Goal: Task Accomplishment & Management: Use online tool/utility

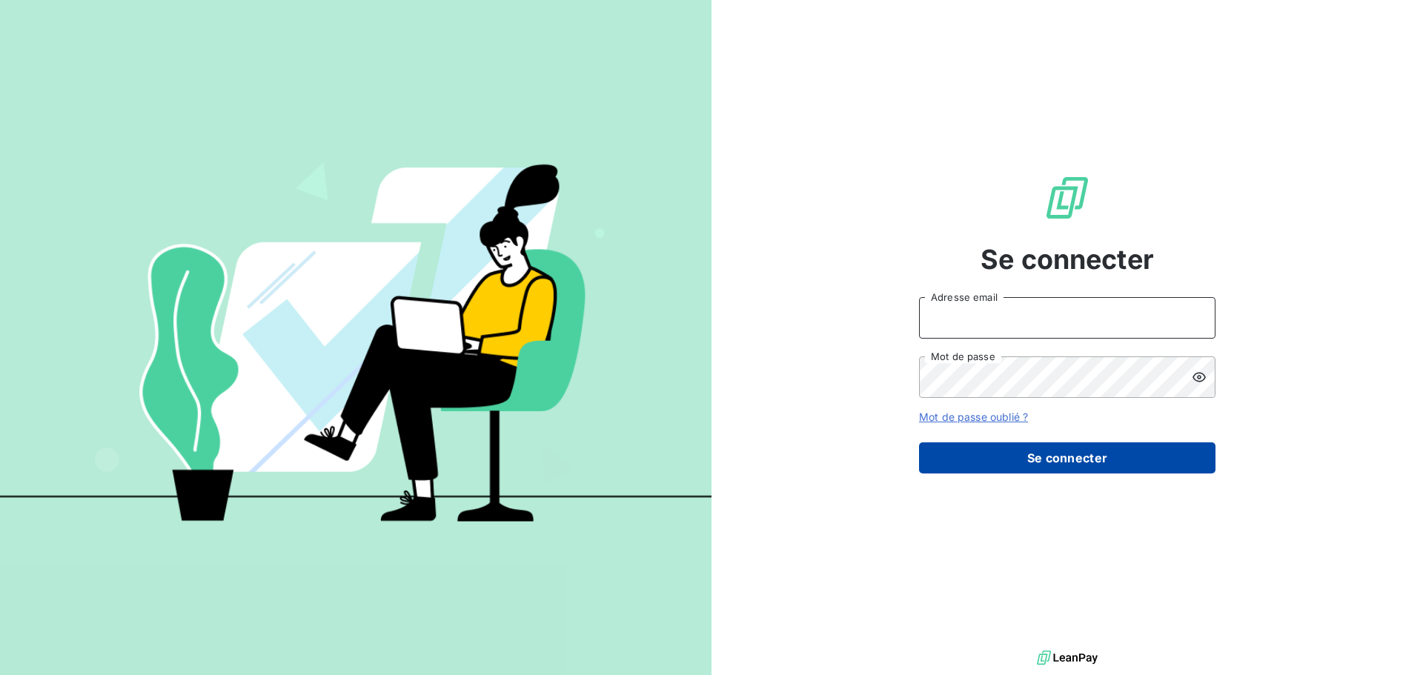
type input "[PERSON_NAME][EMAIL_ADDRESS][PERSON_NAME][PERSON_NAME][DOMAIN_NAME]"
click at [1089, 465] on button "Se connecter" at bounding box center [1067, 457] width 296 height 31
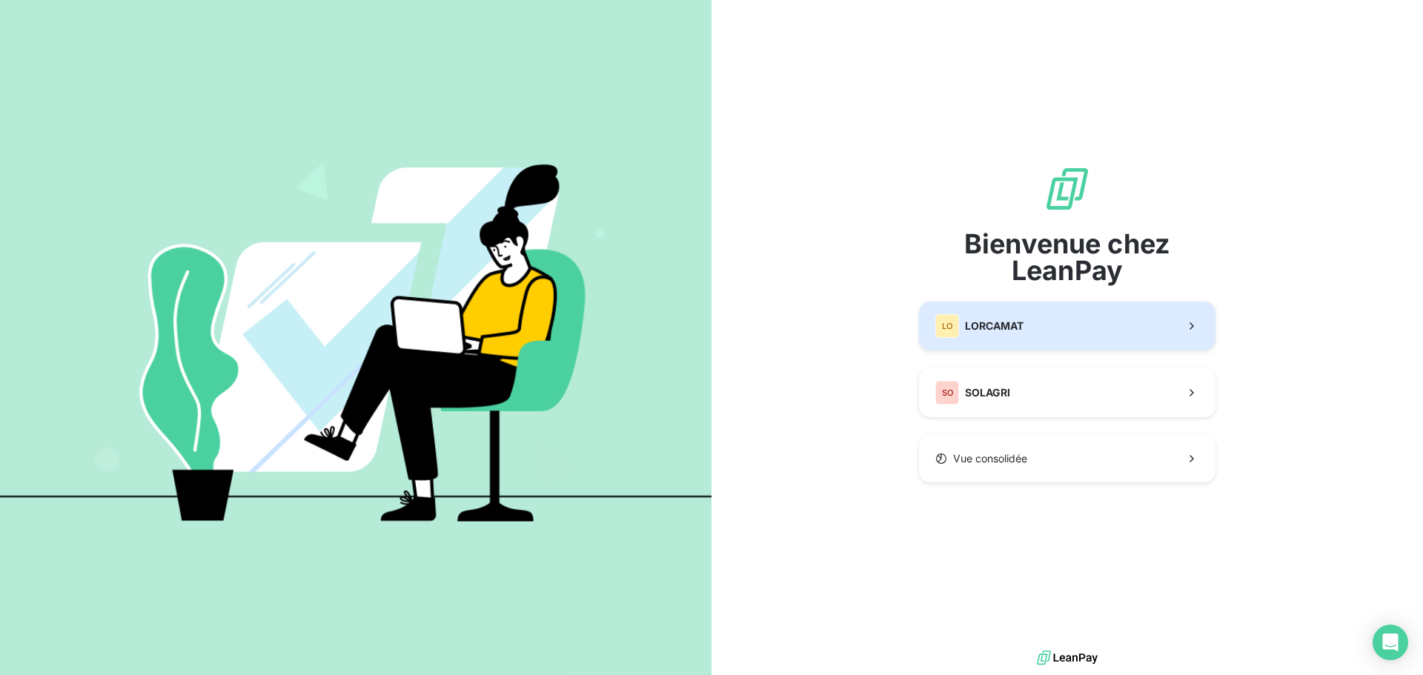
click at [1035, 326] on button "LO LORCAMAT" at bounding box center [1067, 326] width 296 height 49
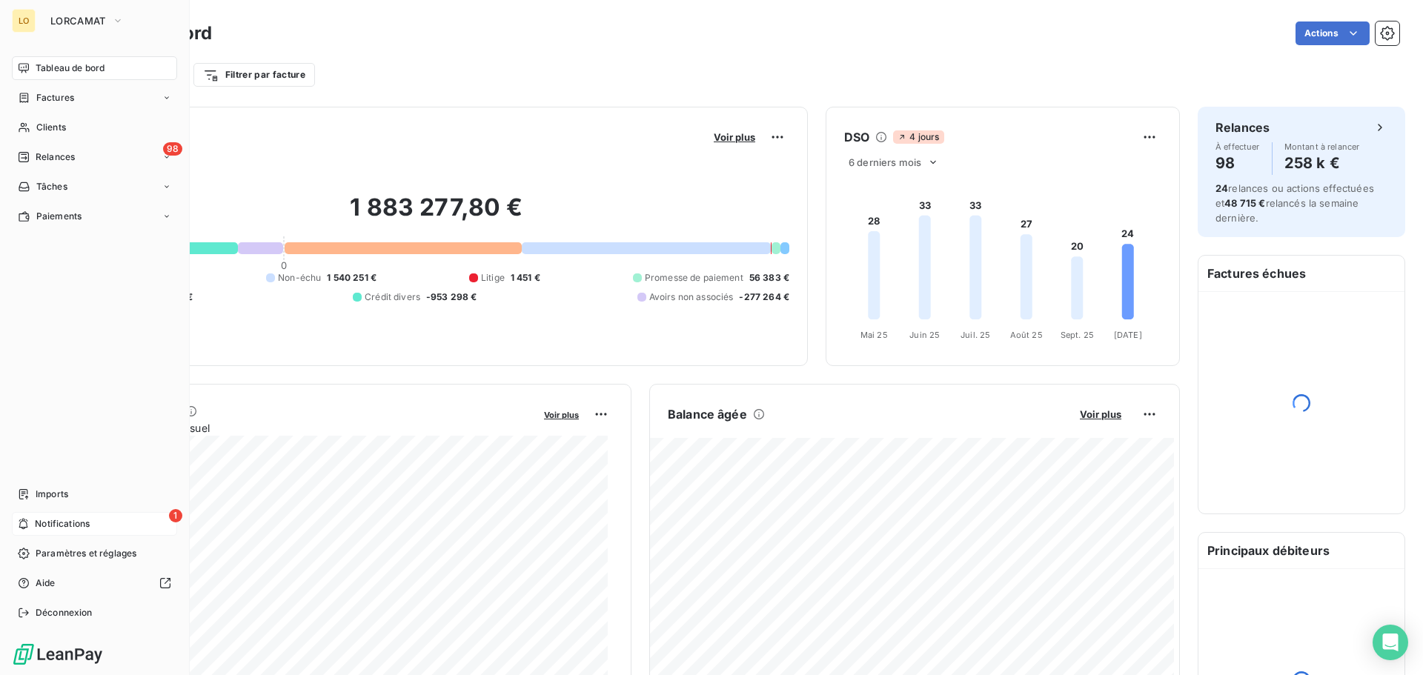
click at [36, 523] on span "Notifications" at bounding box center [62, 523] width 55 height 13
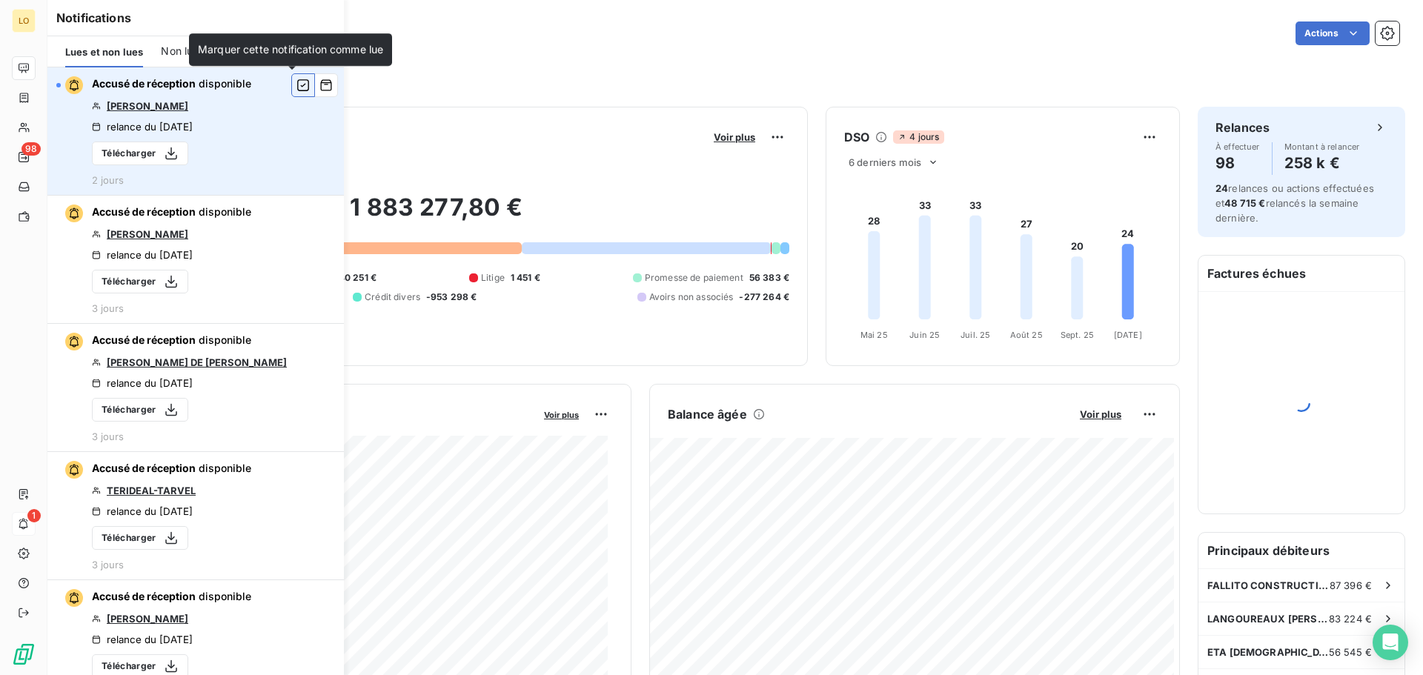
click at [296, 87] on icon "button" at bounding box center [302, 85] width 13 height 15
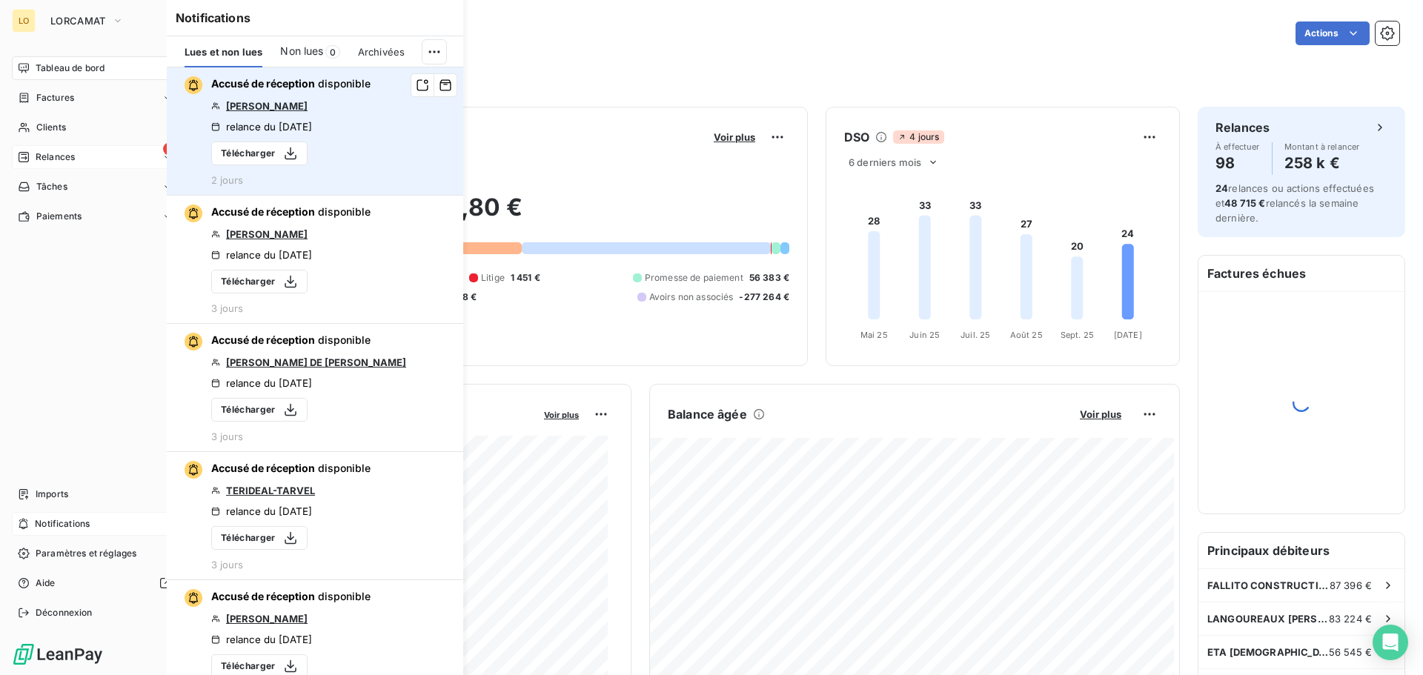
click at [13, 153] on div "98 Relances" at bounding box center [94, 157] width 165 height 24
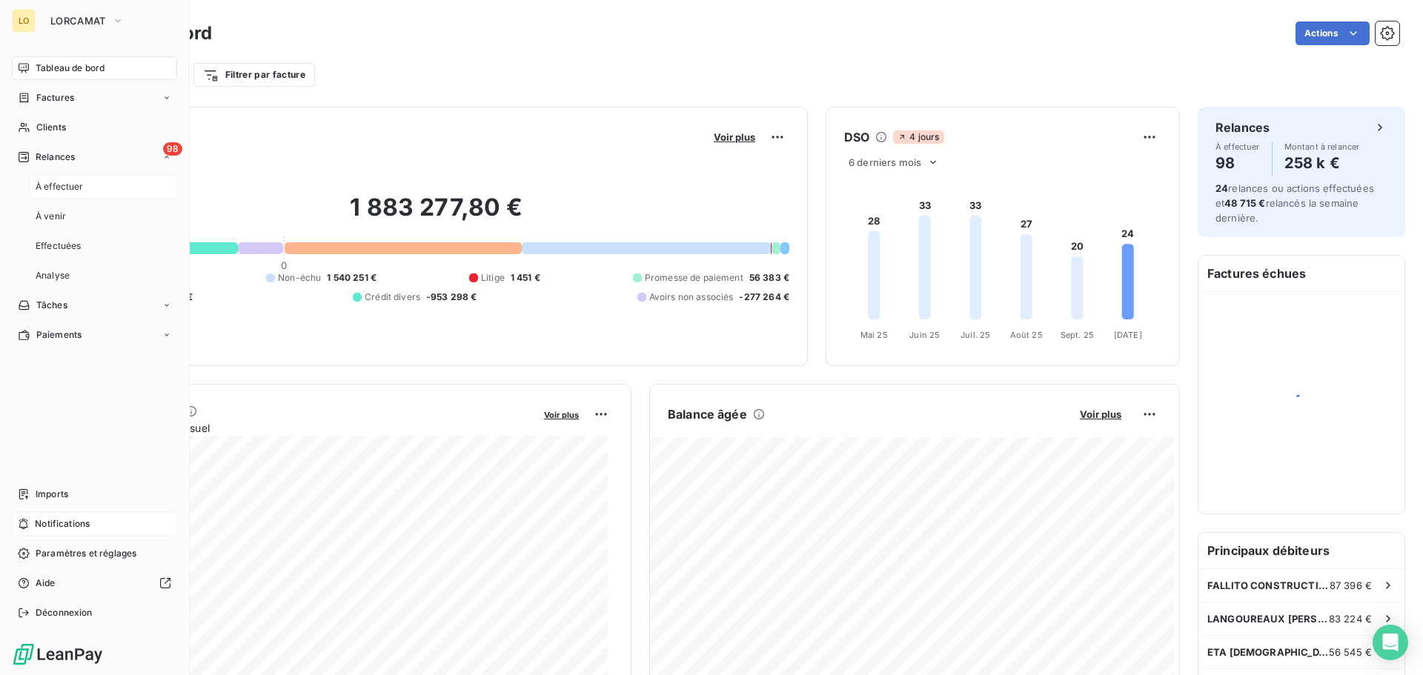
click at [58, 183] on span "À effectuer" at bounding box center [60, 186] width 48 height 13
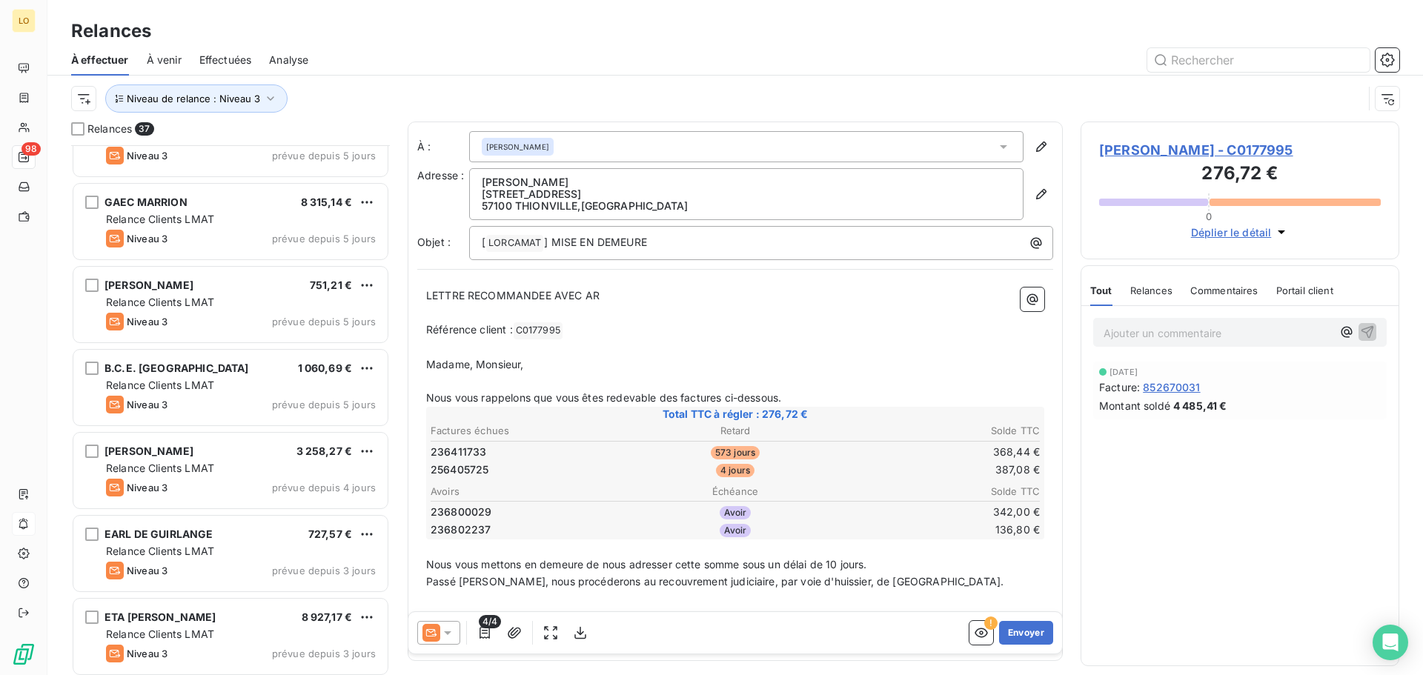
scroll to position [2542, 0]
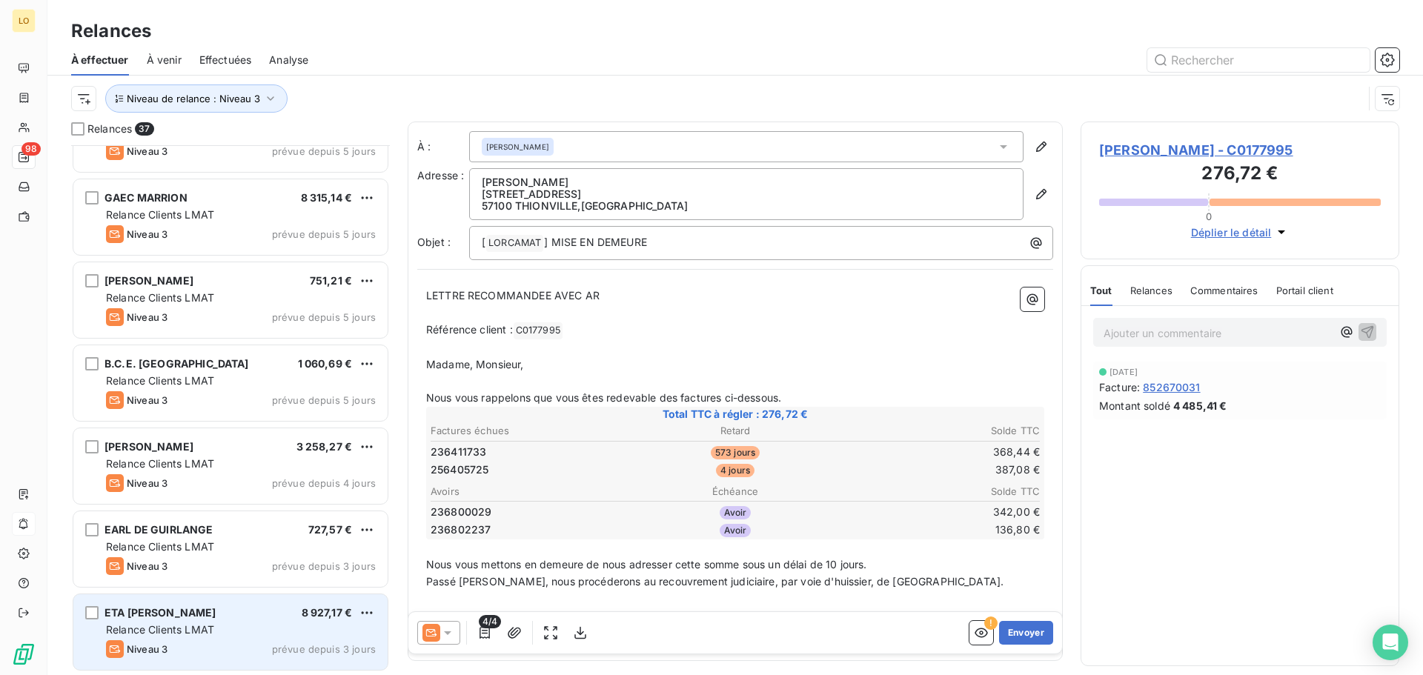
click at [270, 627] on div "Relance Clients LMAT" at bounding box center [241, 629] width 270 height 15
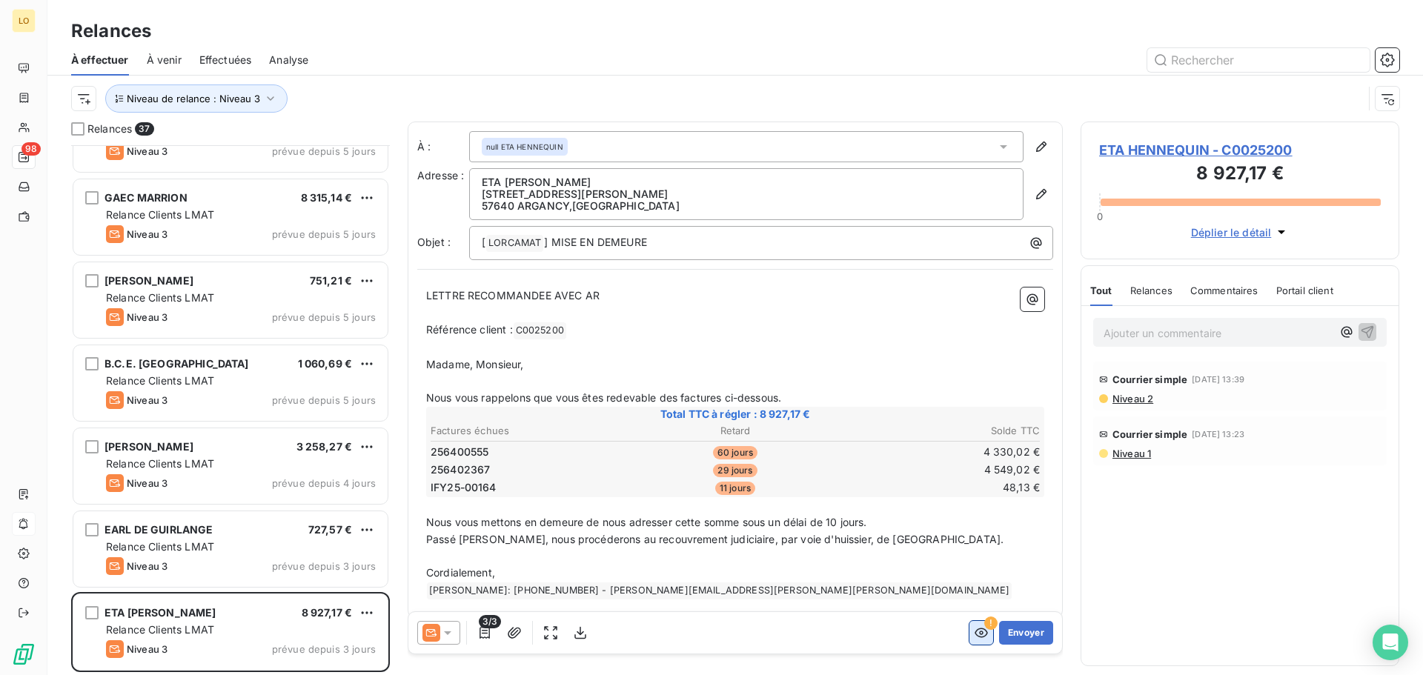
click at [974, 631] on icon "button" at bounding box center [981, 632] width 15 height 15
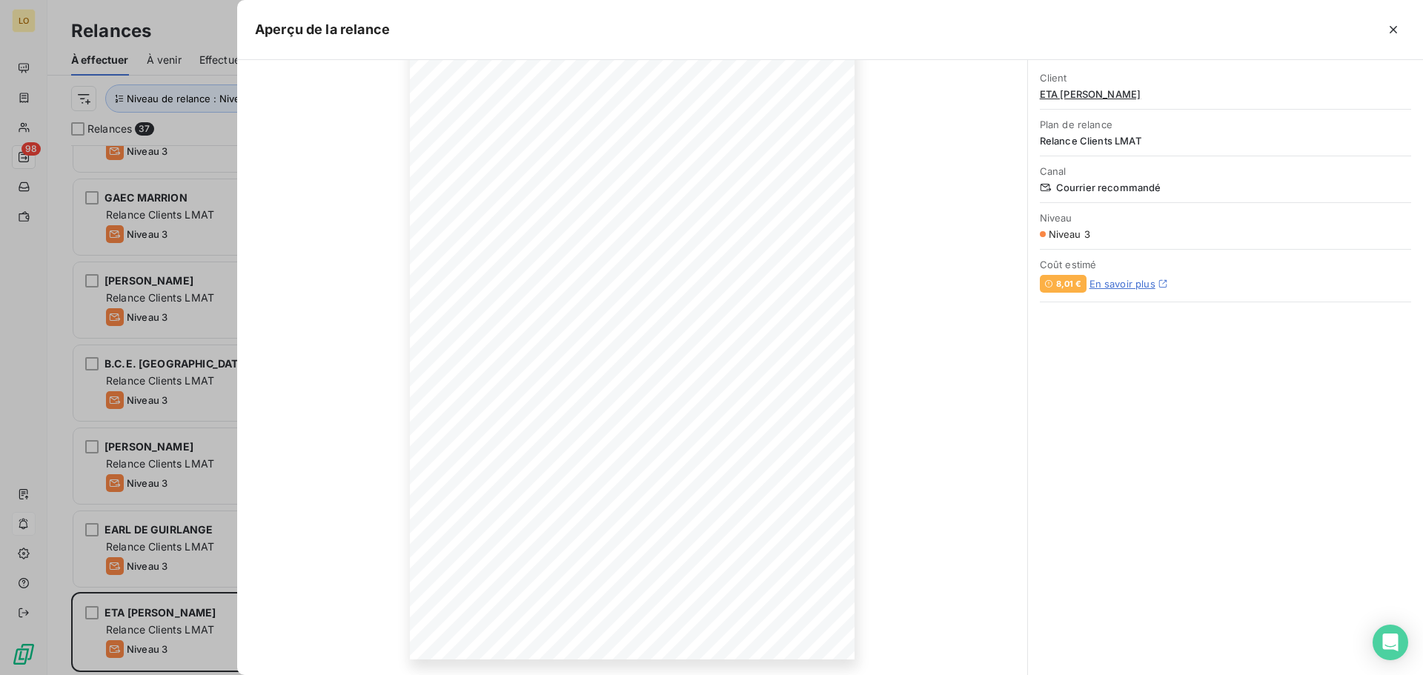
scroll to position [98, 0]
click at [765, 624] on icon "button" at bounding box center [766, 626] width 12 height 13
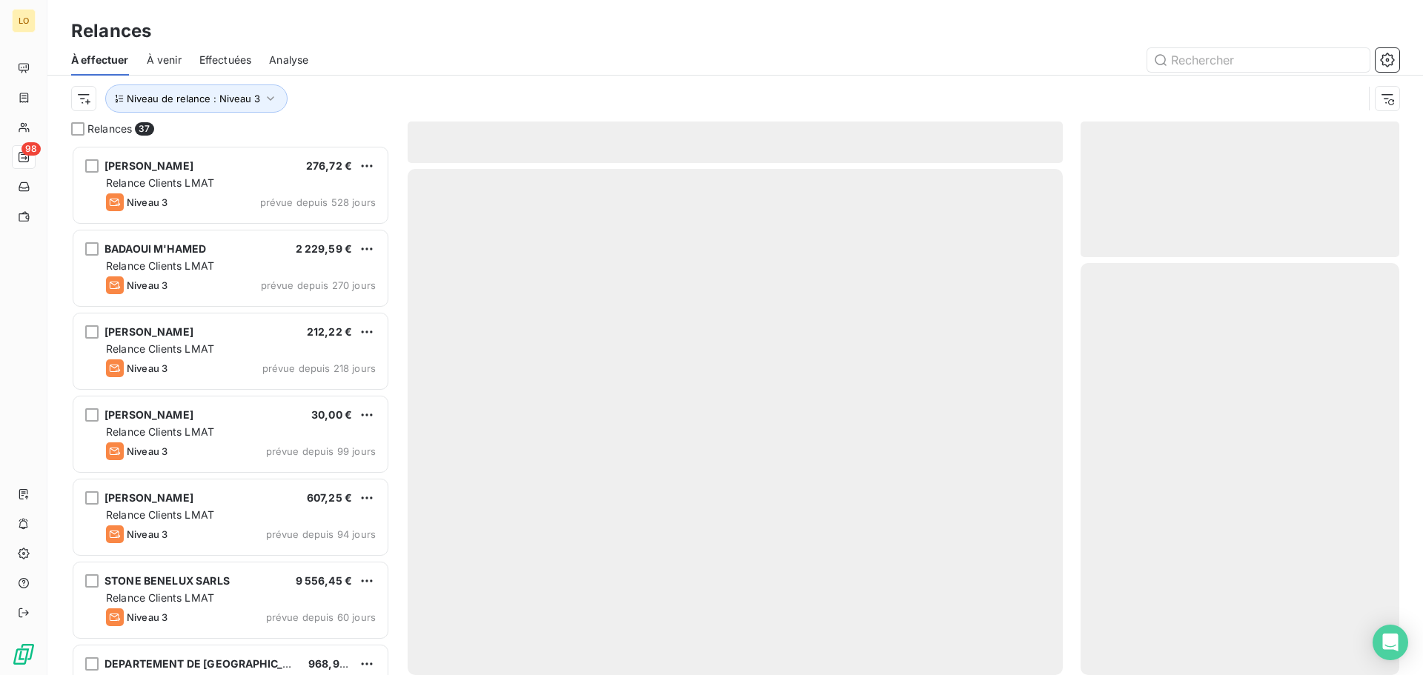
scroll to position [519, 308]
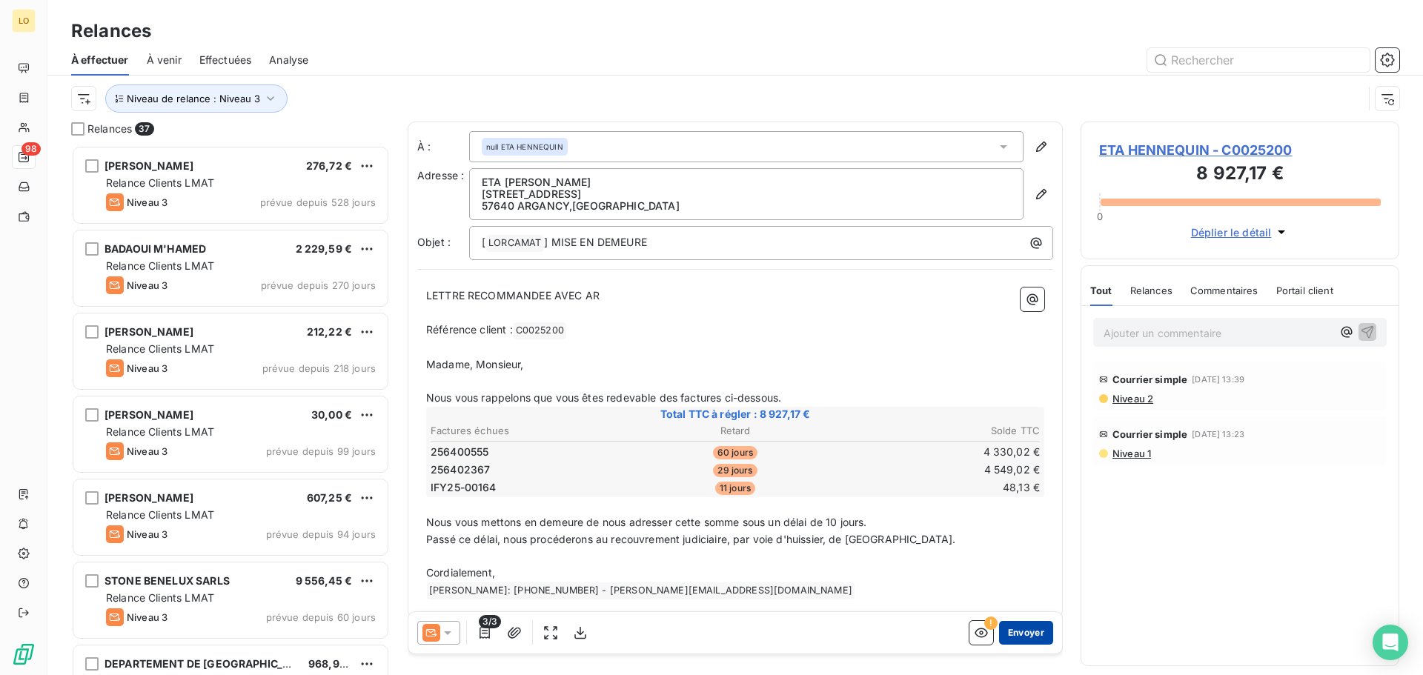
click at [1012, 630] on button "Envoyer" at bounding box center [1026, 633] width 54 height 24
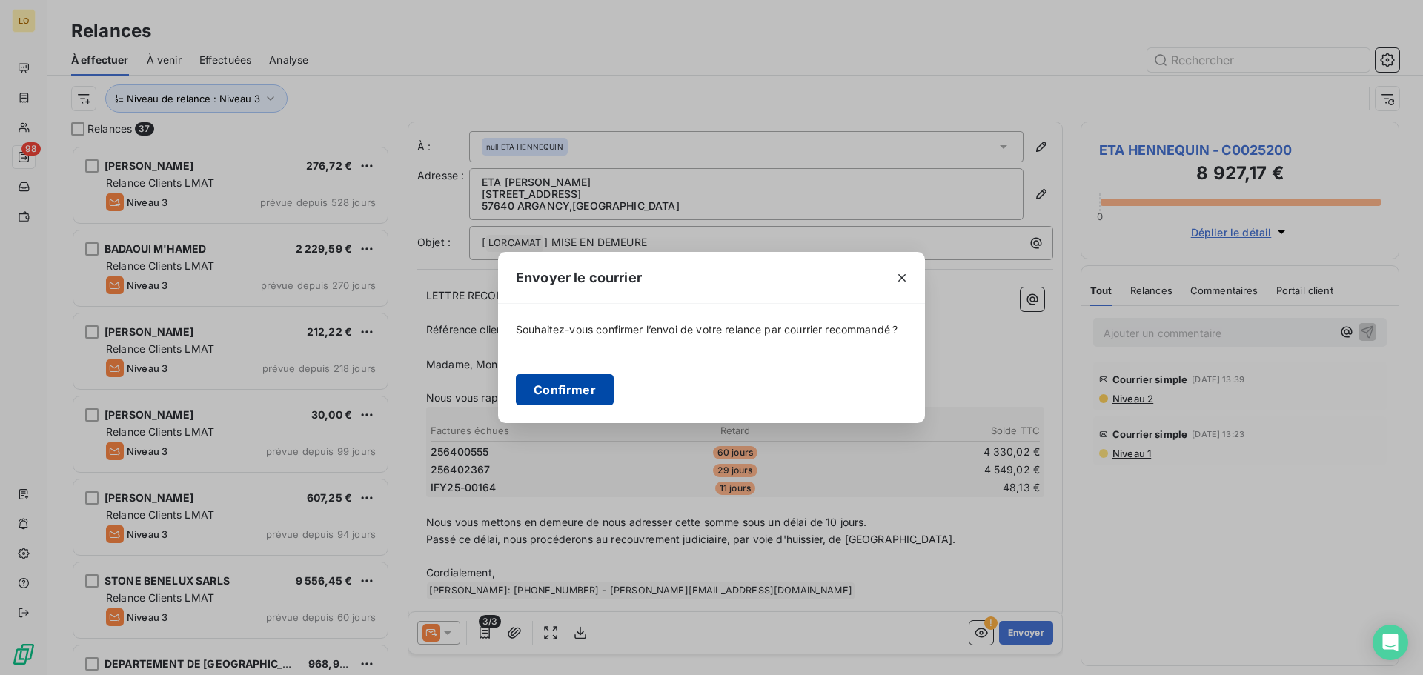
click at [545, 393] on button "Confirmer" at bounding box center [565, 389] width 98 height 31
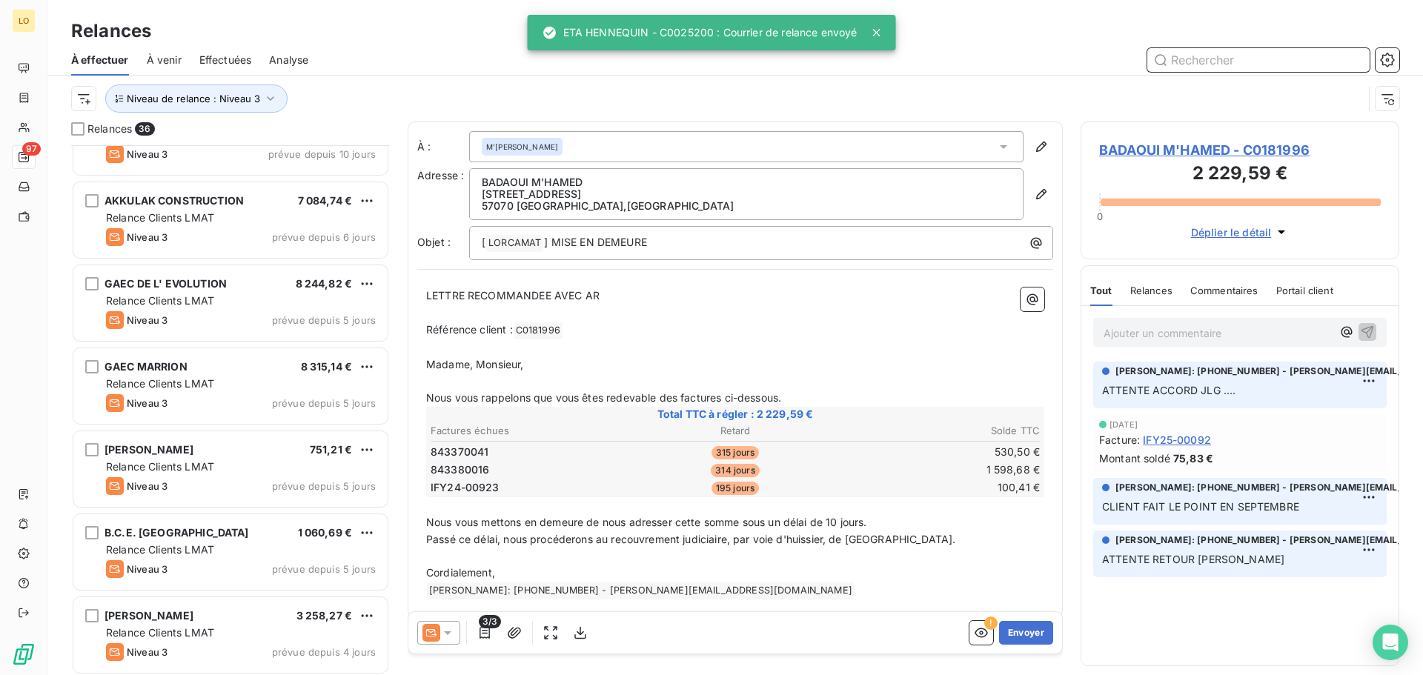
scroll to position [2459, 0]
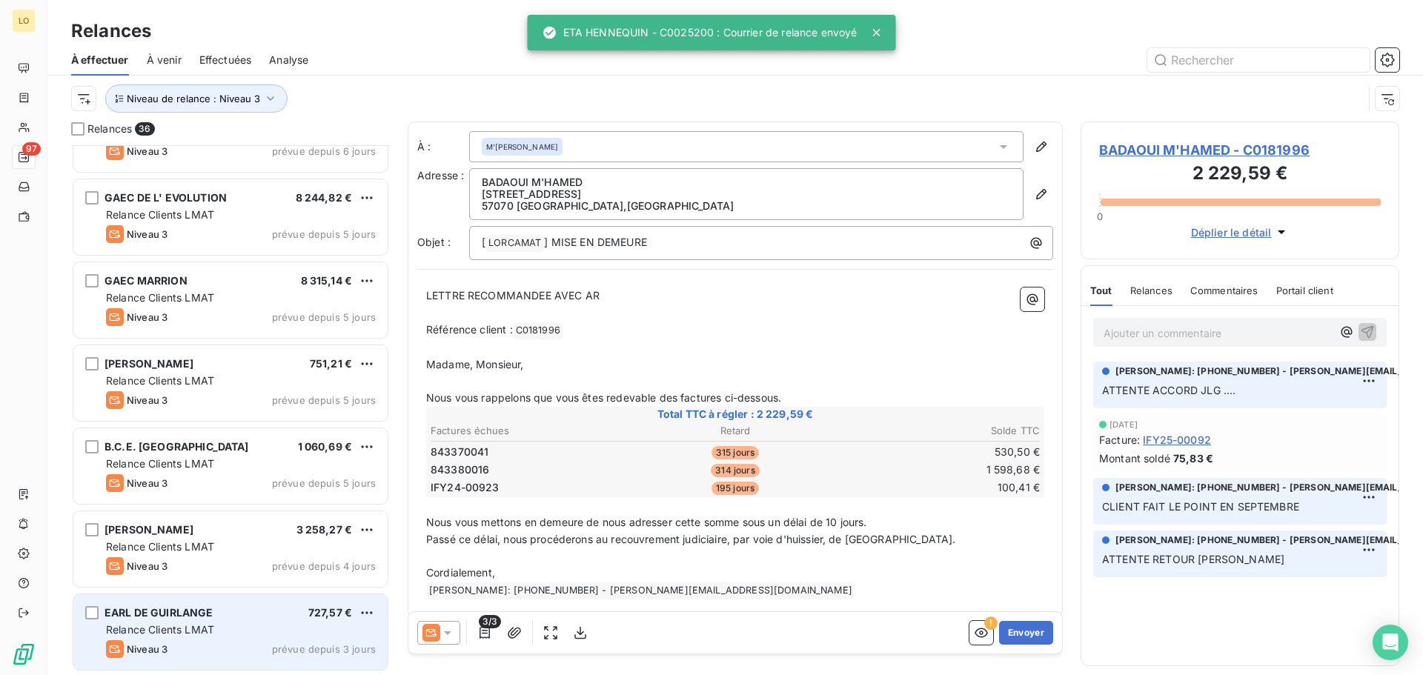
click at [165, 631] on span "Relance Clients LMAT" at bounding box center [160, 629] width 108 height 13
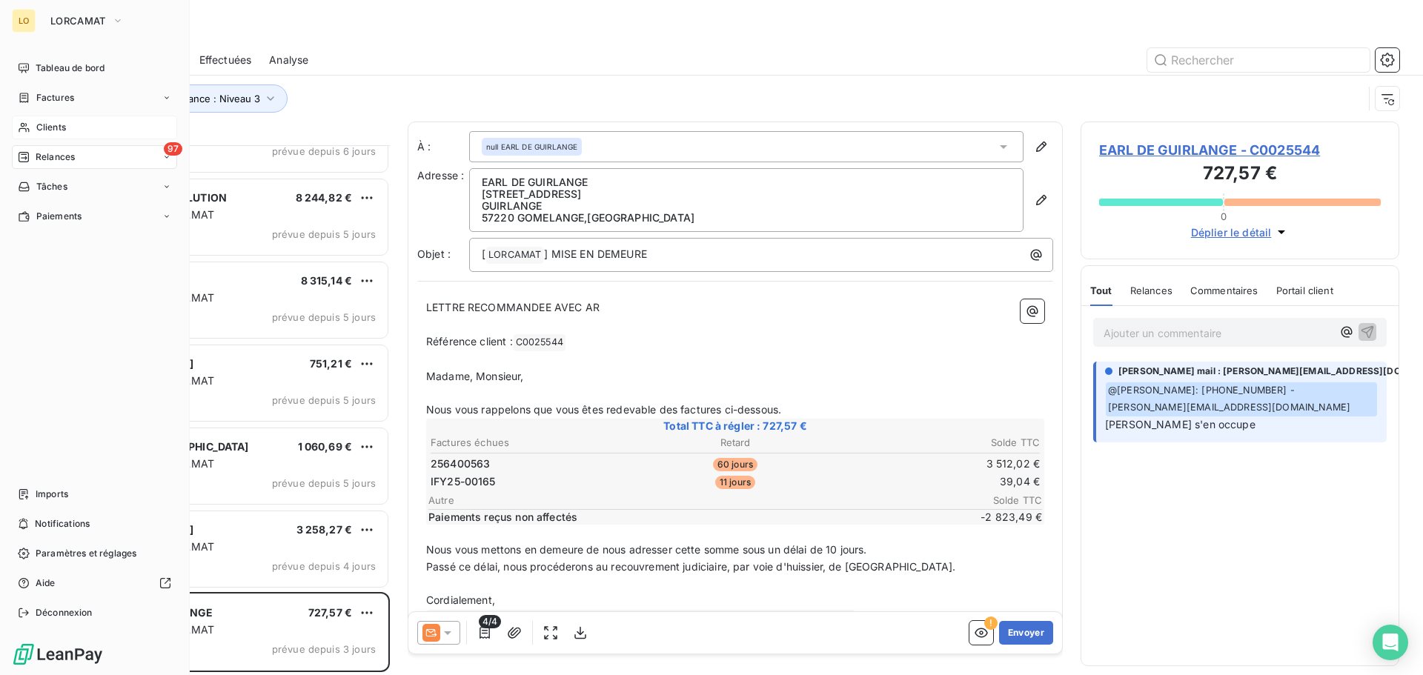
click at [44, 130] on span "Clients" at bounding box center [51, 127] width 30 height 13
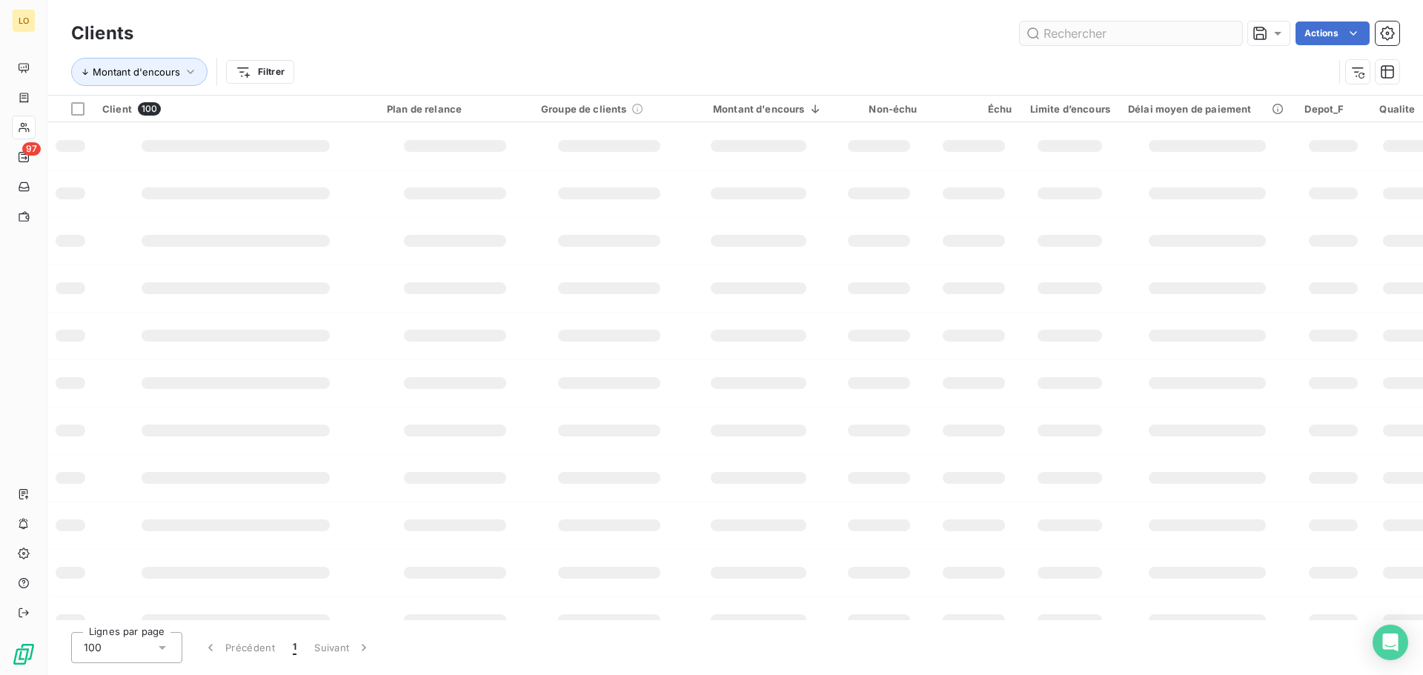
click at [1156, 34] on input "text" at bounding box center [1131, 33] width 222 height 24
type input "173110"
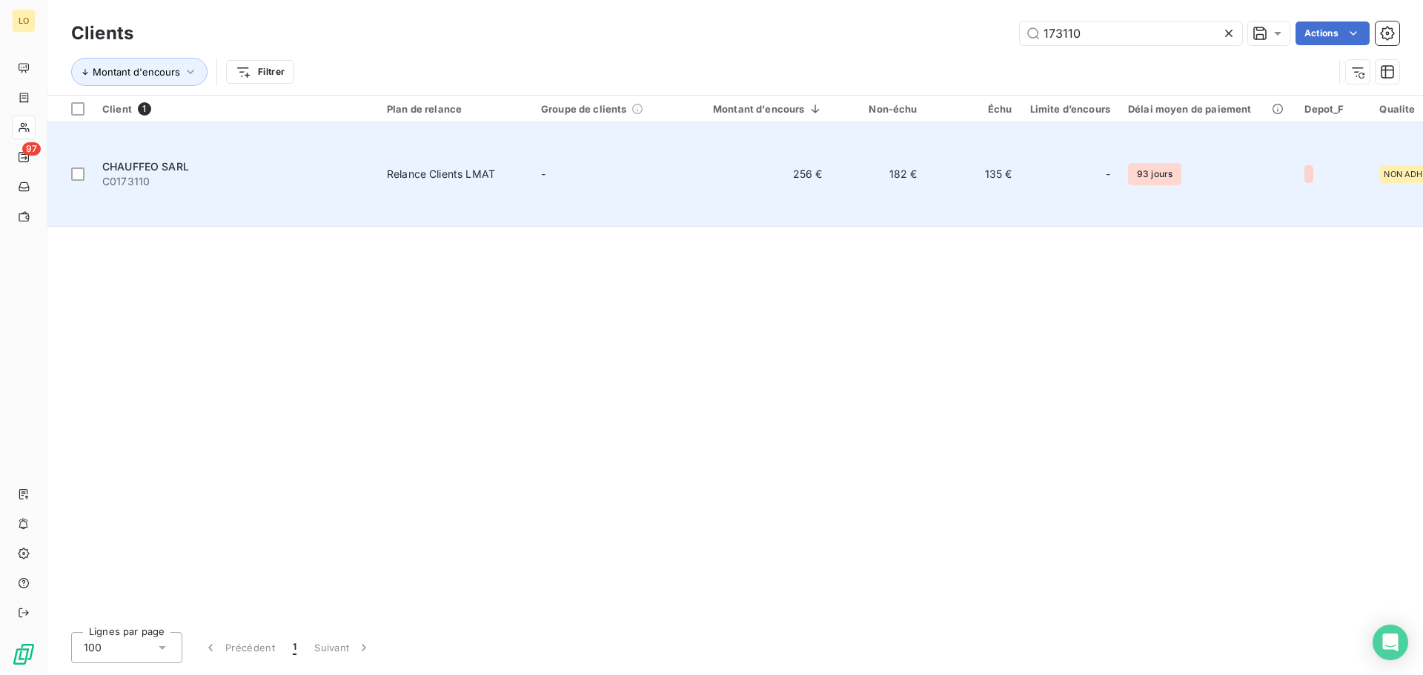
click at [170, 160] on span "CHAUFFEO SARL" at bounding box center [145, 166] width 87 height 13
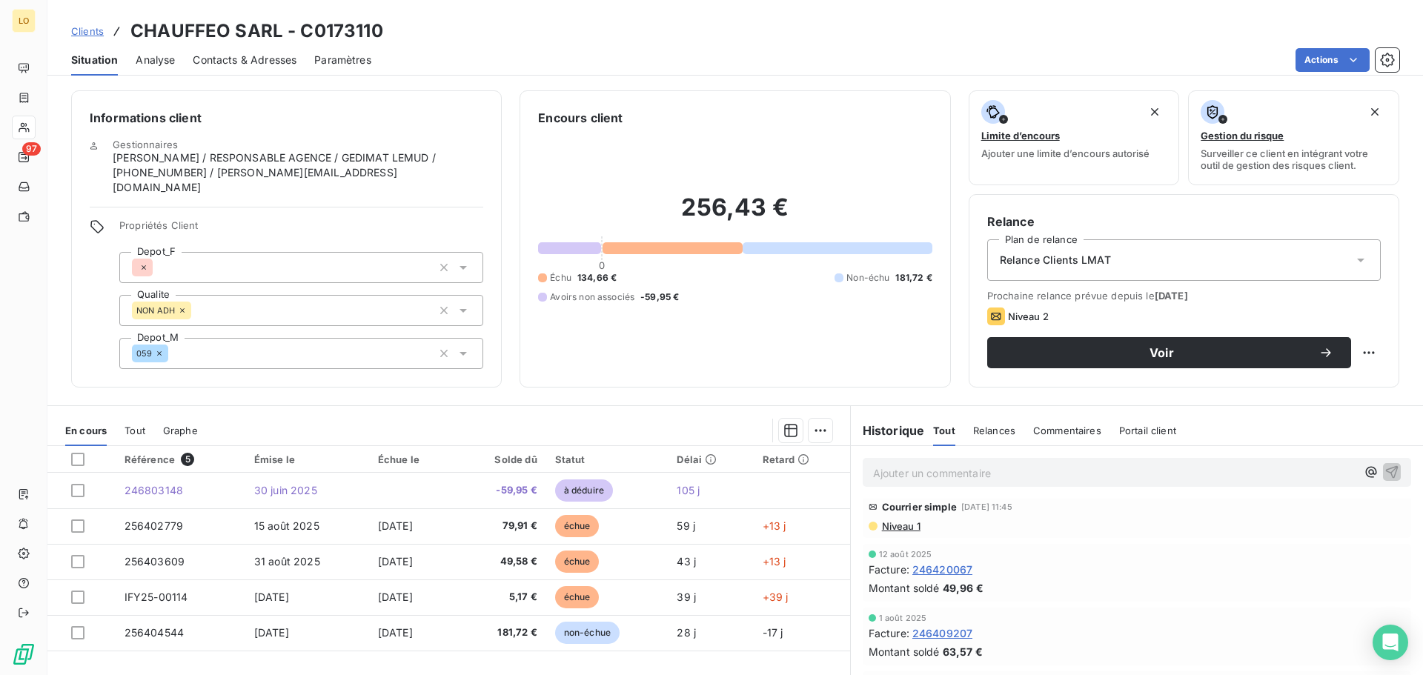
scroll to position [79, 0]
click at [880, 523] on span "Niveau 1" at bounding box center [900, 524] width 40 height 12
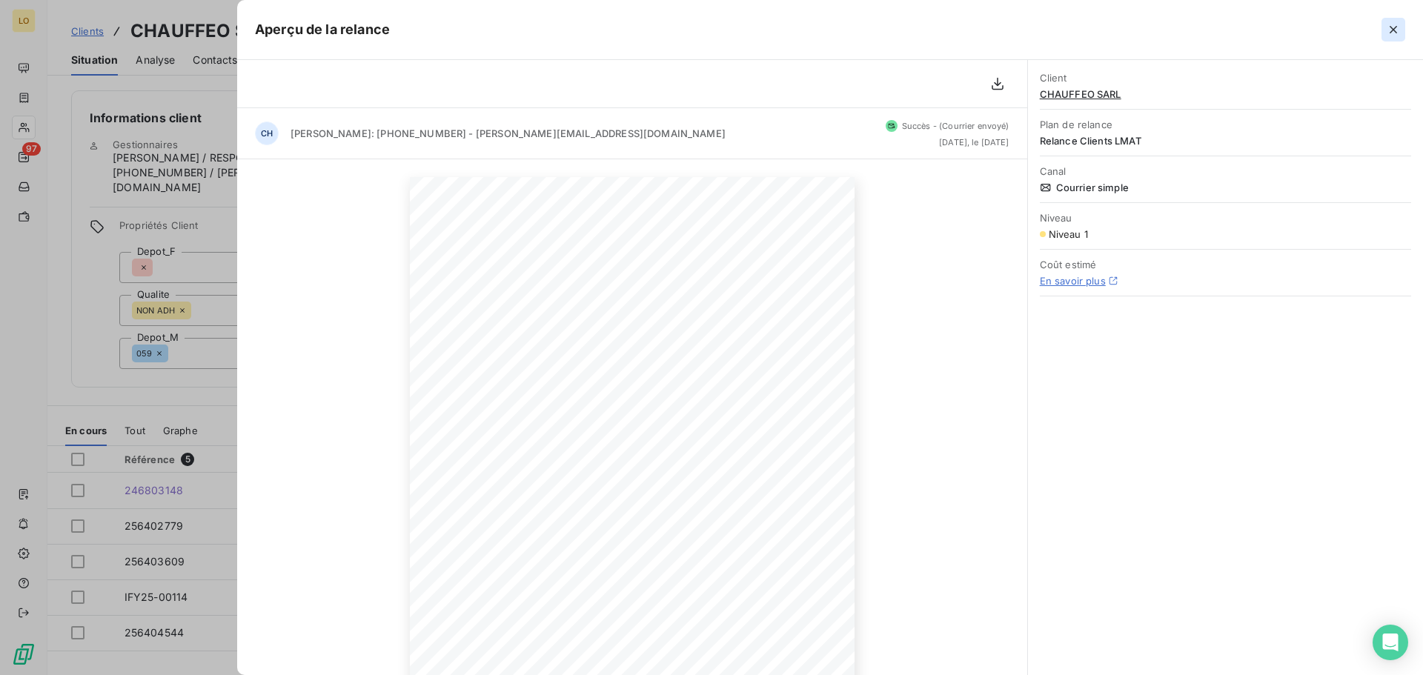
click at [1400, 35] on icon "button" at bounding box center [1393, 29] width 15 height 15
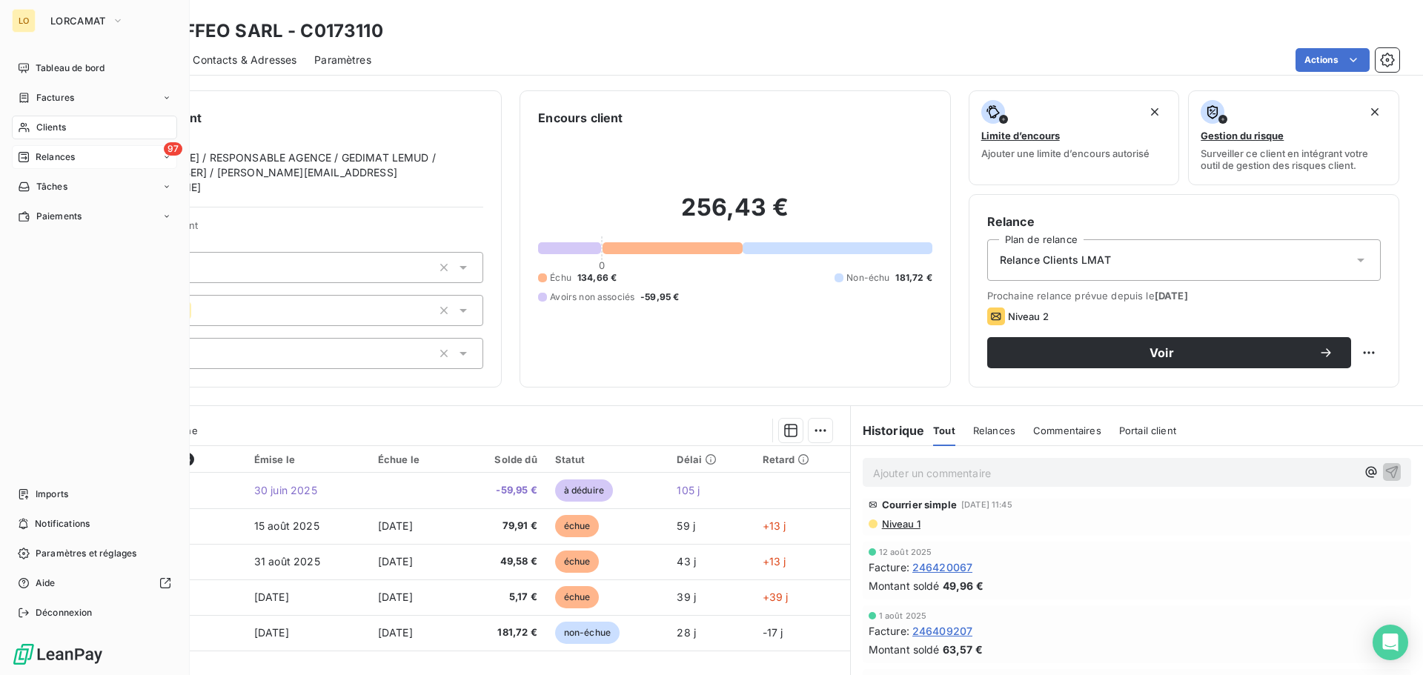
click at [21, 157] on icon at bounding box center [24, 157] width 12 height 12
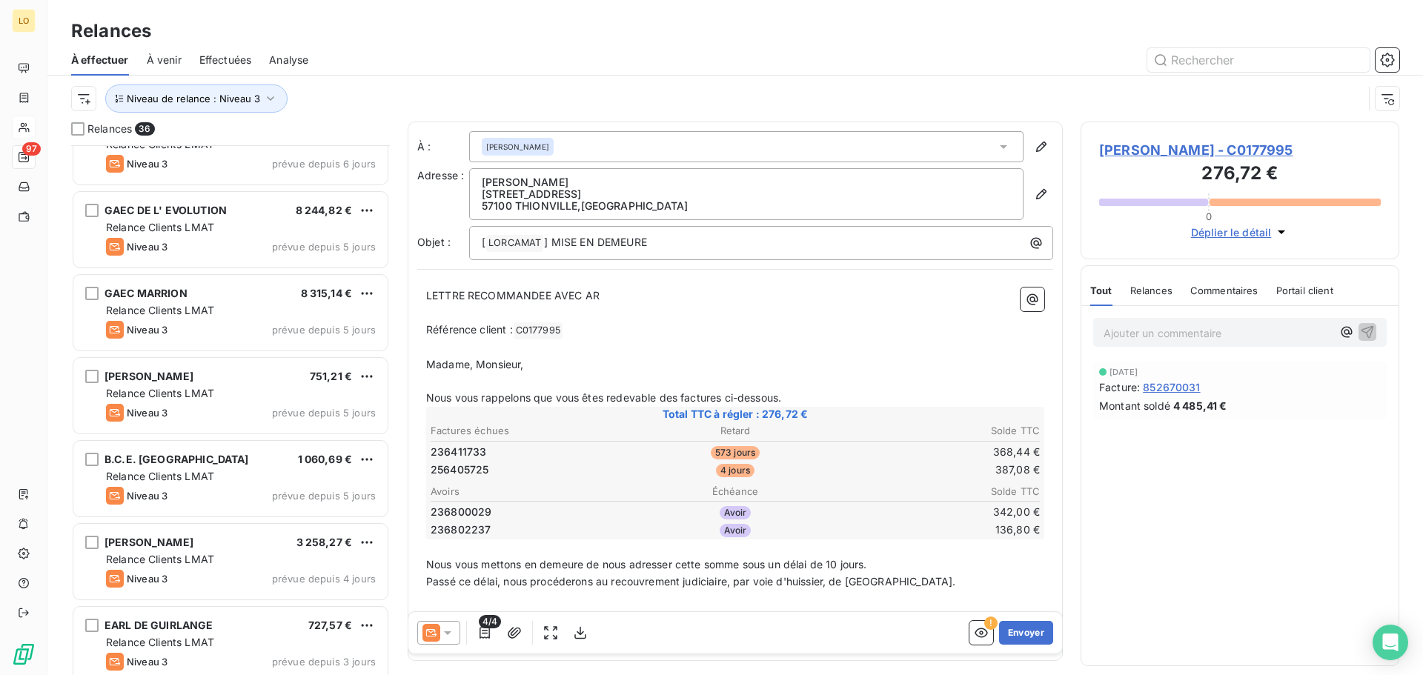
scroll to position [2459, 0]
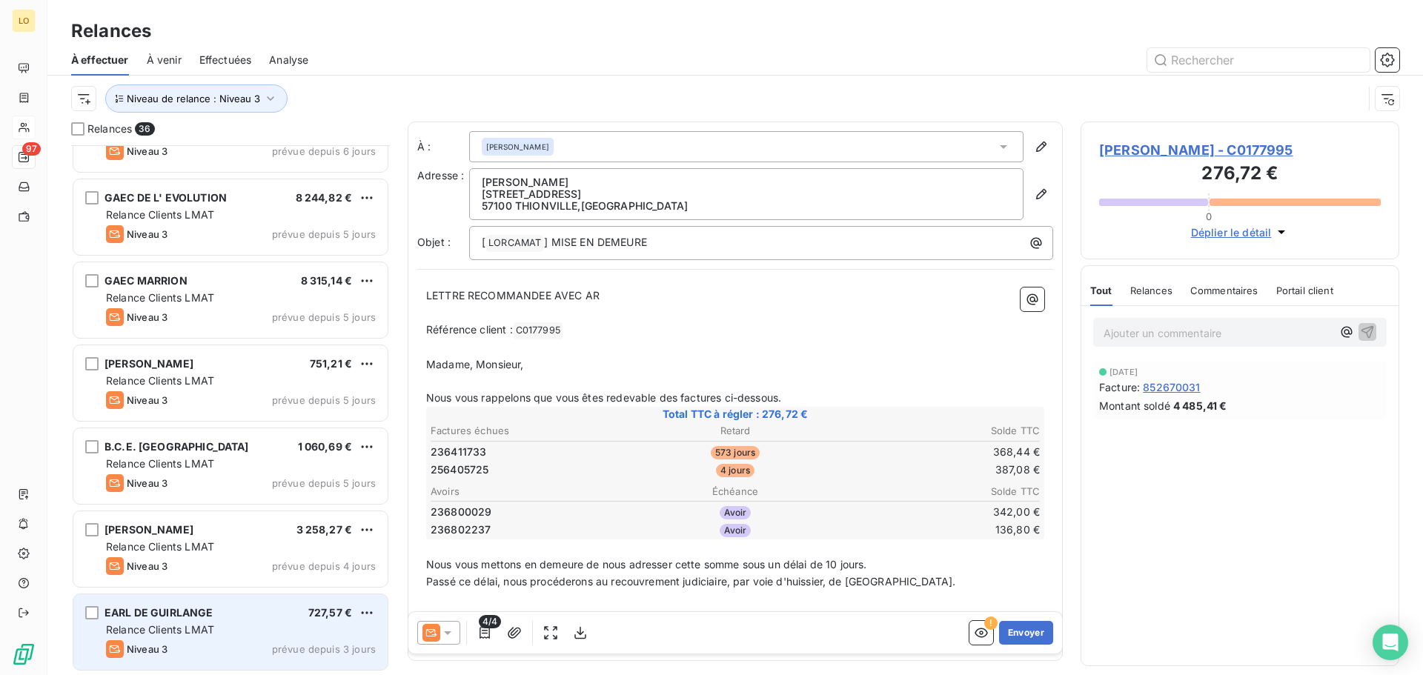
click at [258, 638] on div "EARL DE GUIRLANGE 727,57 € Relance Clients LMAT Niveau 3 prévue depuis 3 jours" at bounding box center [230, 632] width 314 height 76
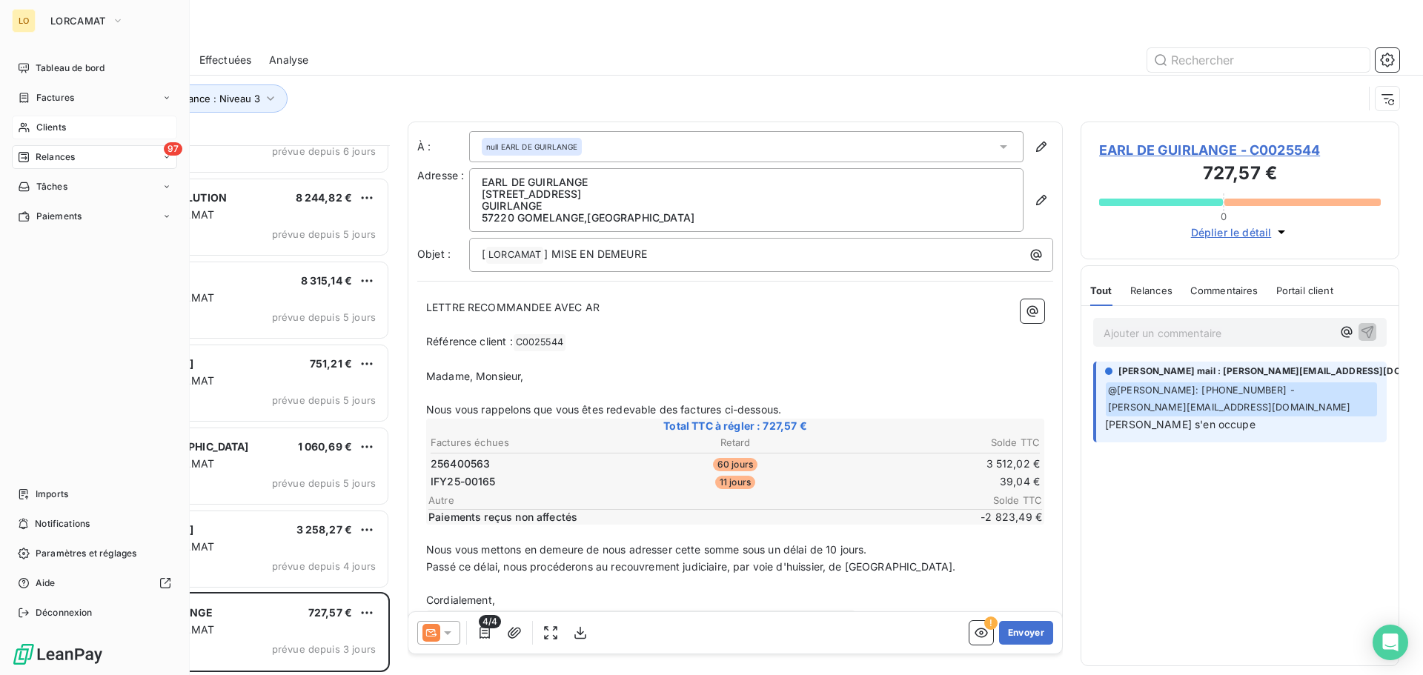
click at [54, 132] on span "Clients" at bounding box center [51, 127] width 30 height 13
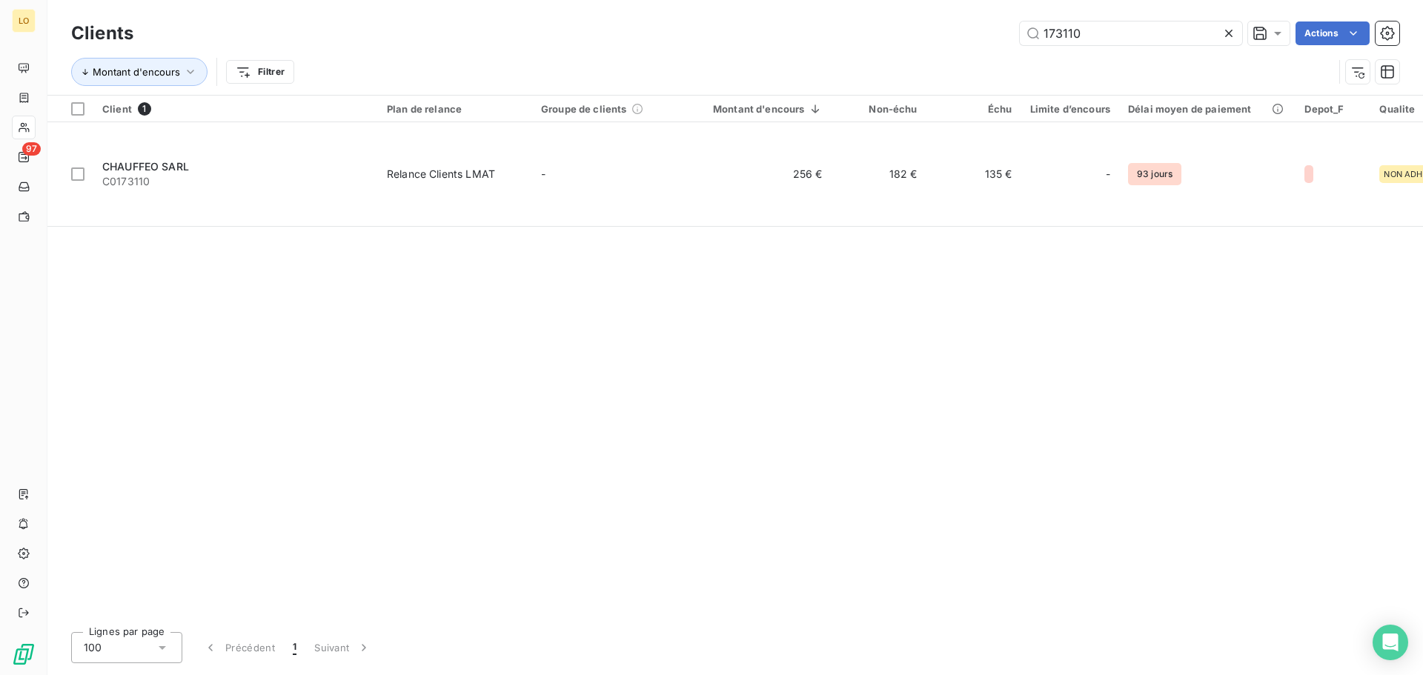
drag, startPoint x: 1093, startPoint y: 26, endPoint x: 651, endPoint y: 5, distance: 442.9
click at [666, 8] on div "Clients 173110 Actions Montant d'encours Filtrer" at bounding box center [734, 47] width 1375 height 95
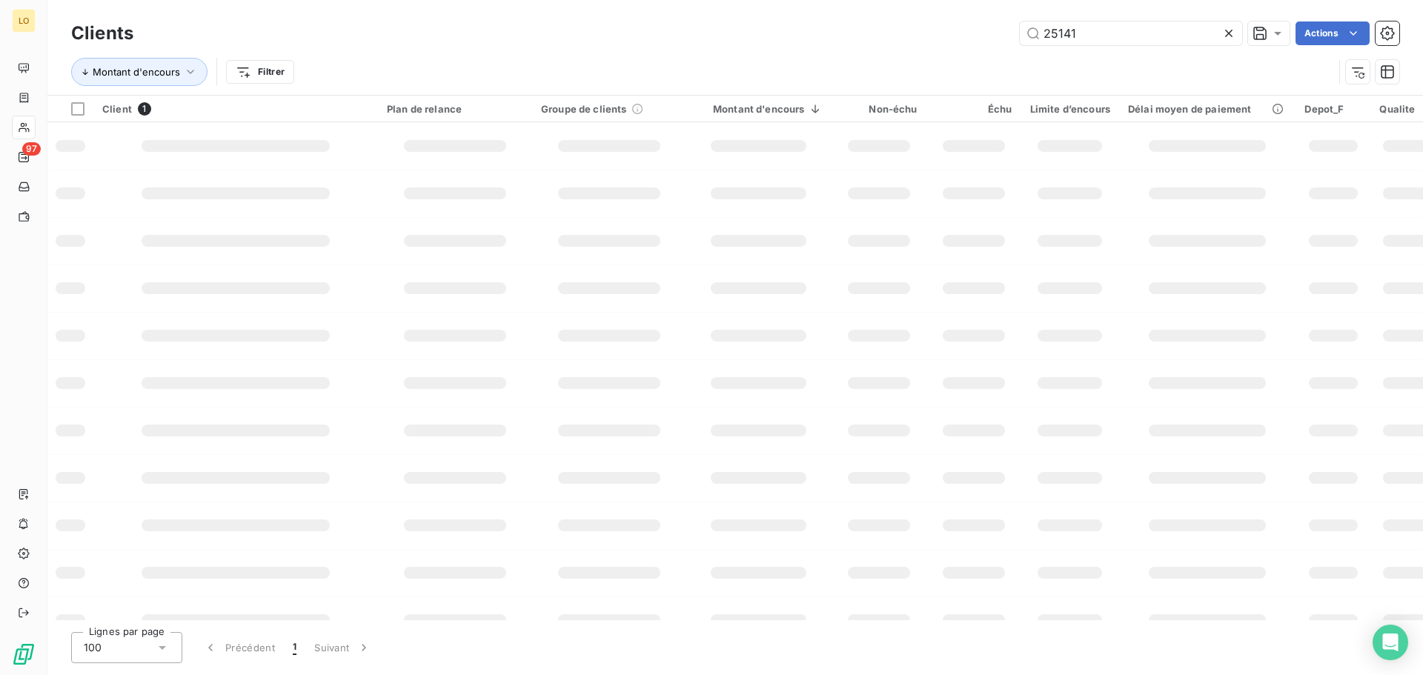
type input "25141"
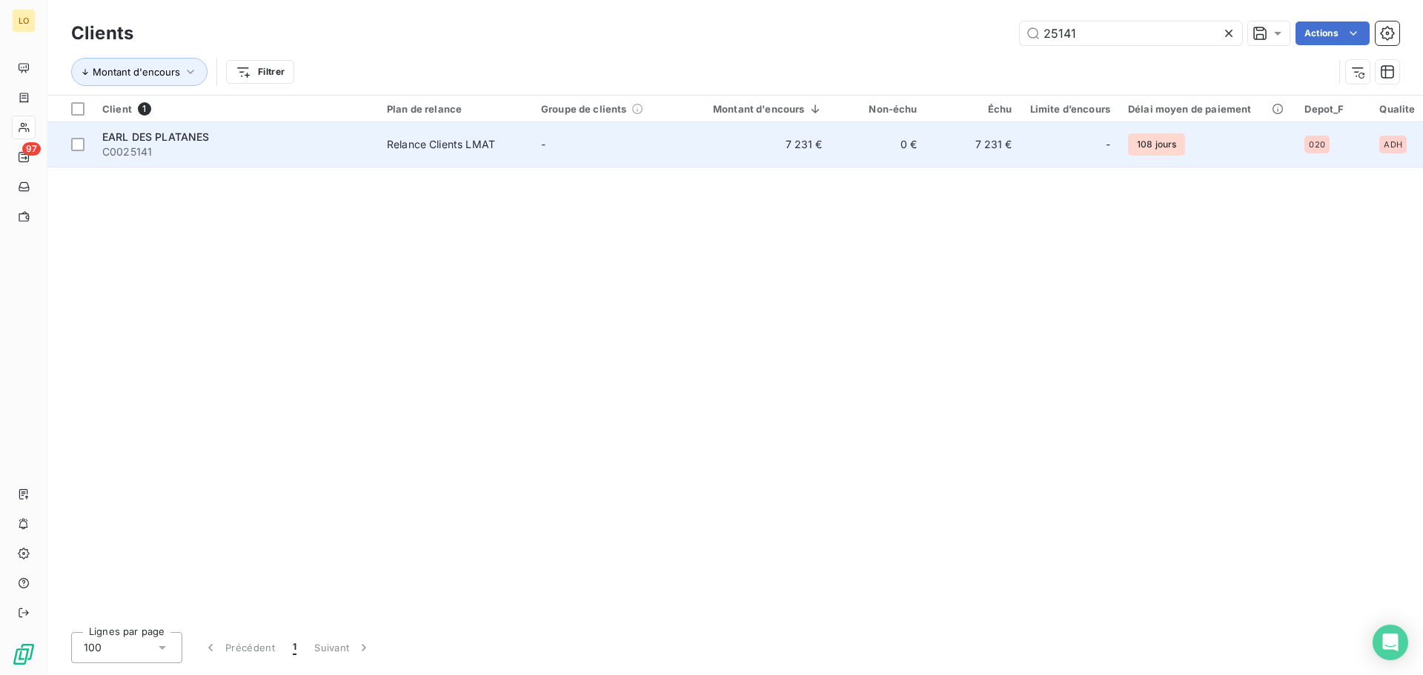
click at [199, 140] on span "EARL DES PLATANES" at bounding box center [155, 136] width 107 height 13
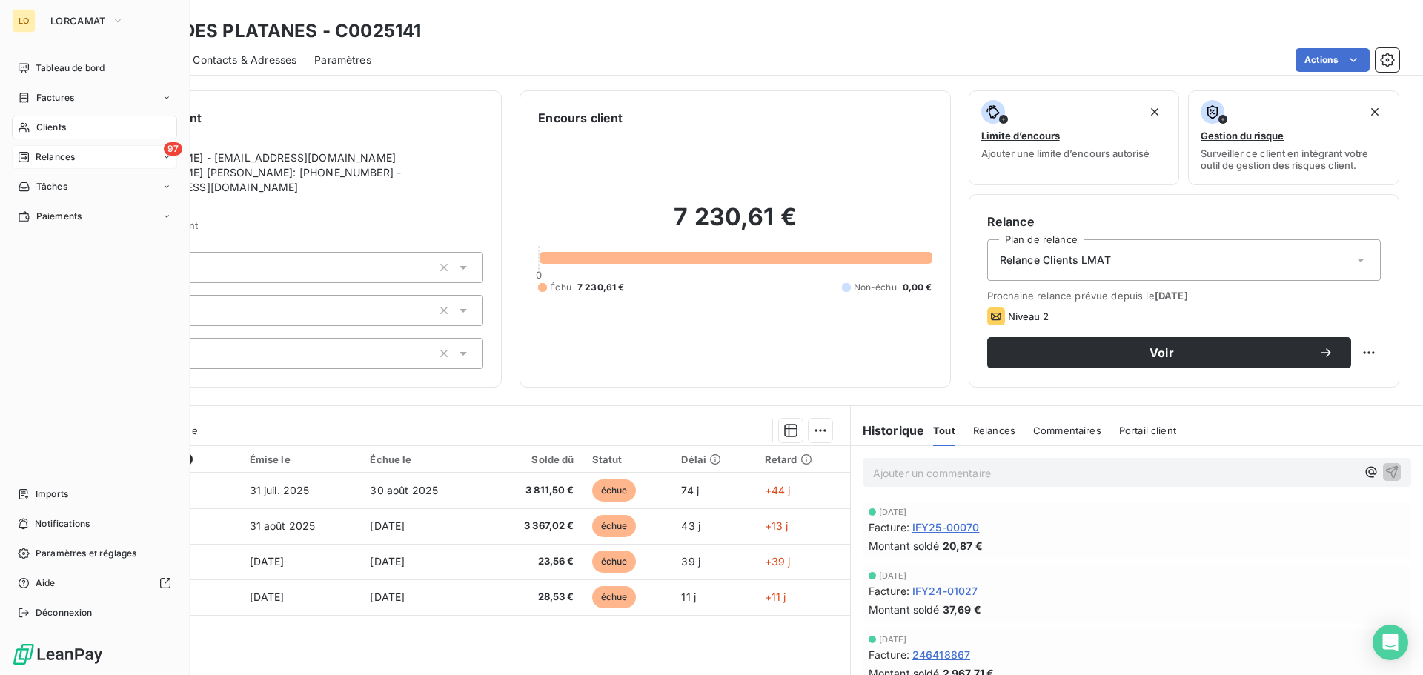
click at [41, 158] on span "Relances" at bounding box center [55, 156] width 39 height 13
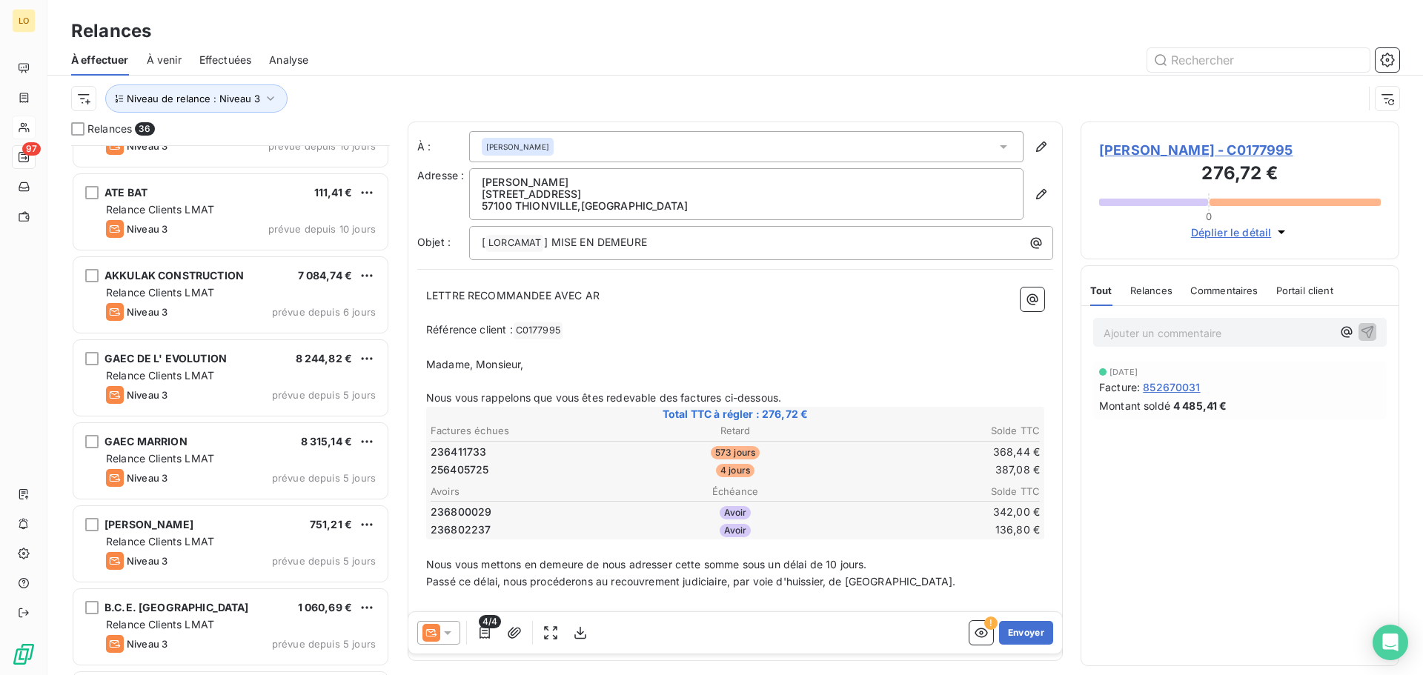
scroll to position [2459, 0]
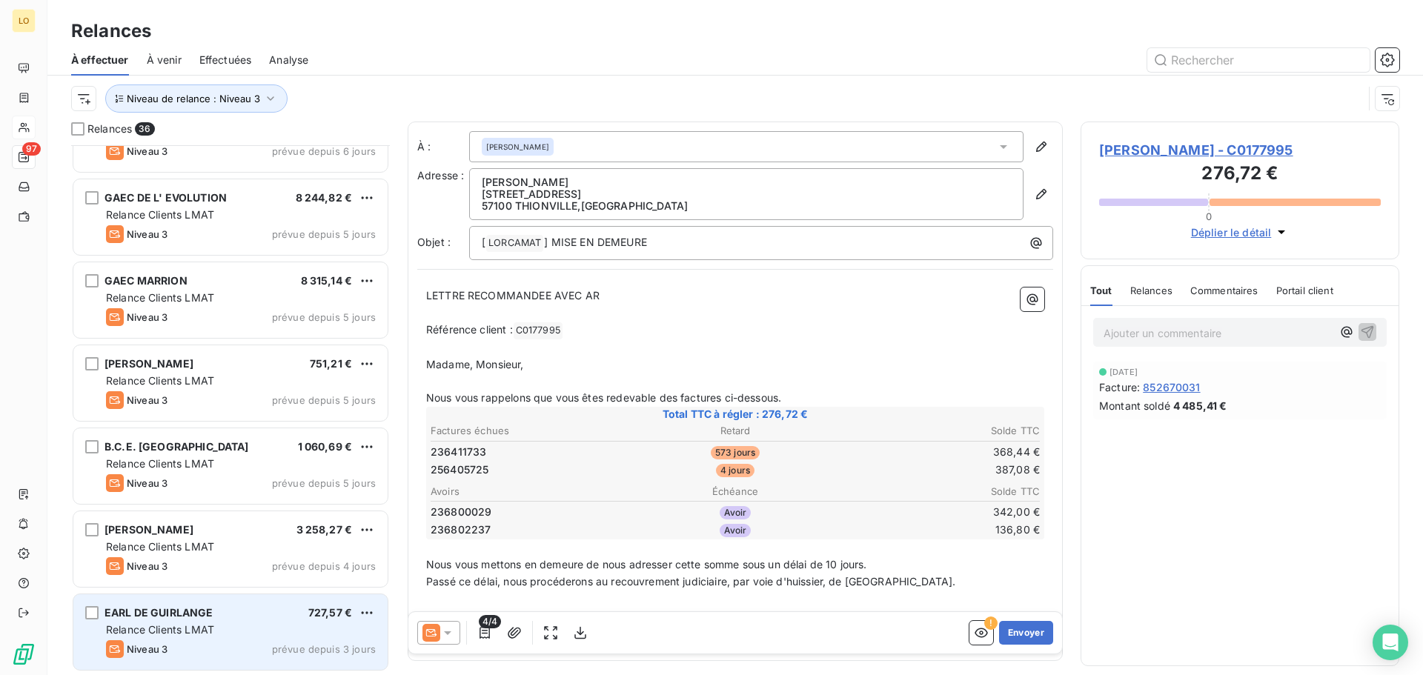
click at [201, 631] on span "Relance Clients LMAT" at bounding box center [160, 629] width 108 height 13
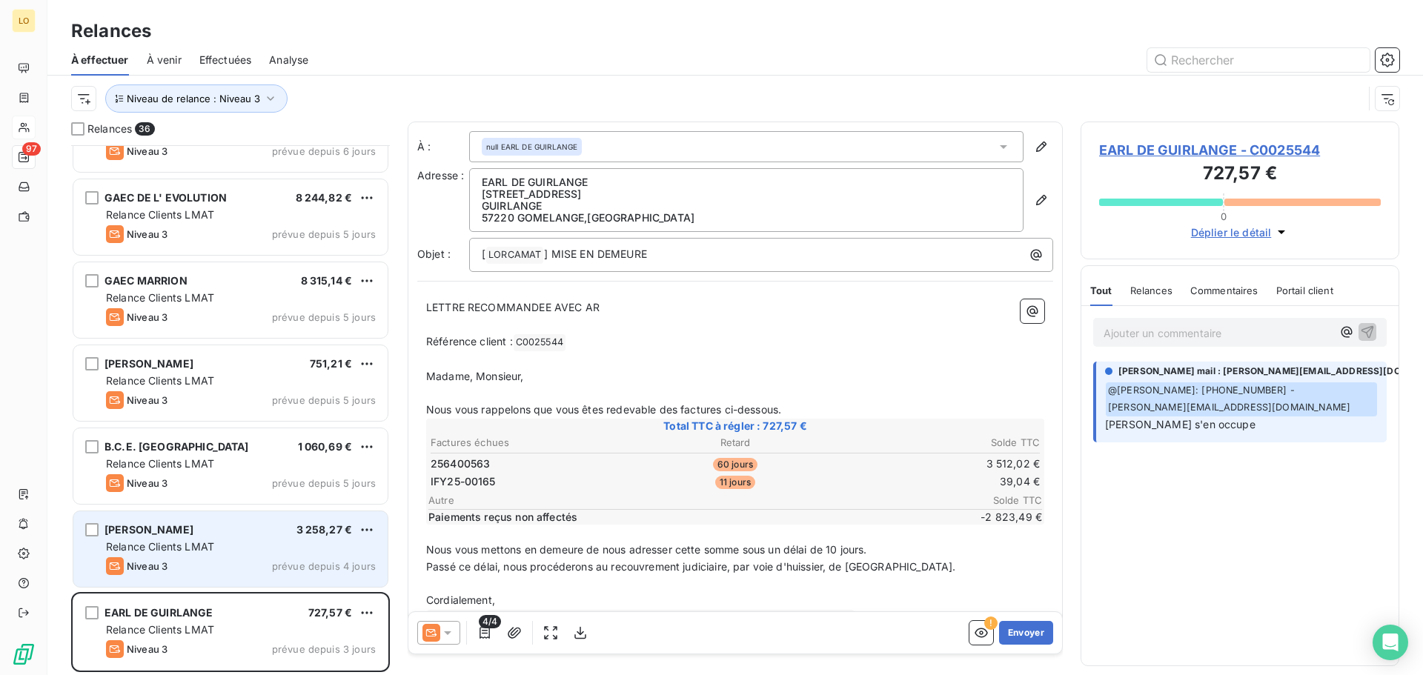
click at [220, 544] on div "Relance Clients LMAT" at bounding box center [241, 546] width 270 height 15
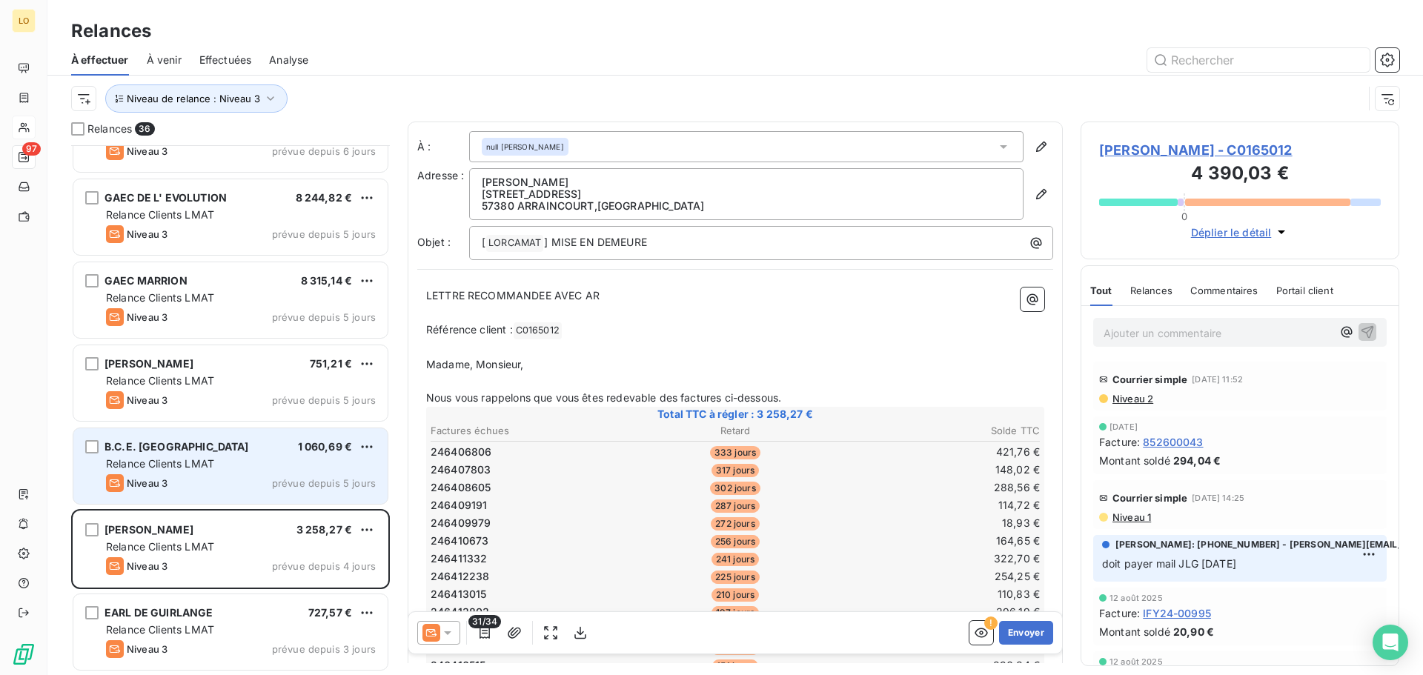
click at [183, 471] on div "B.C.E. CONFORT 1 060,69 € Relance Clients LMAT Niveau 3 prévue depuis 5 jours" at bounding box center [230, 466] width 314 height 76
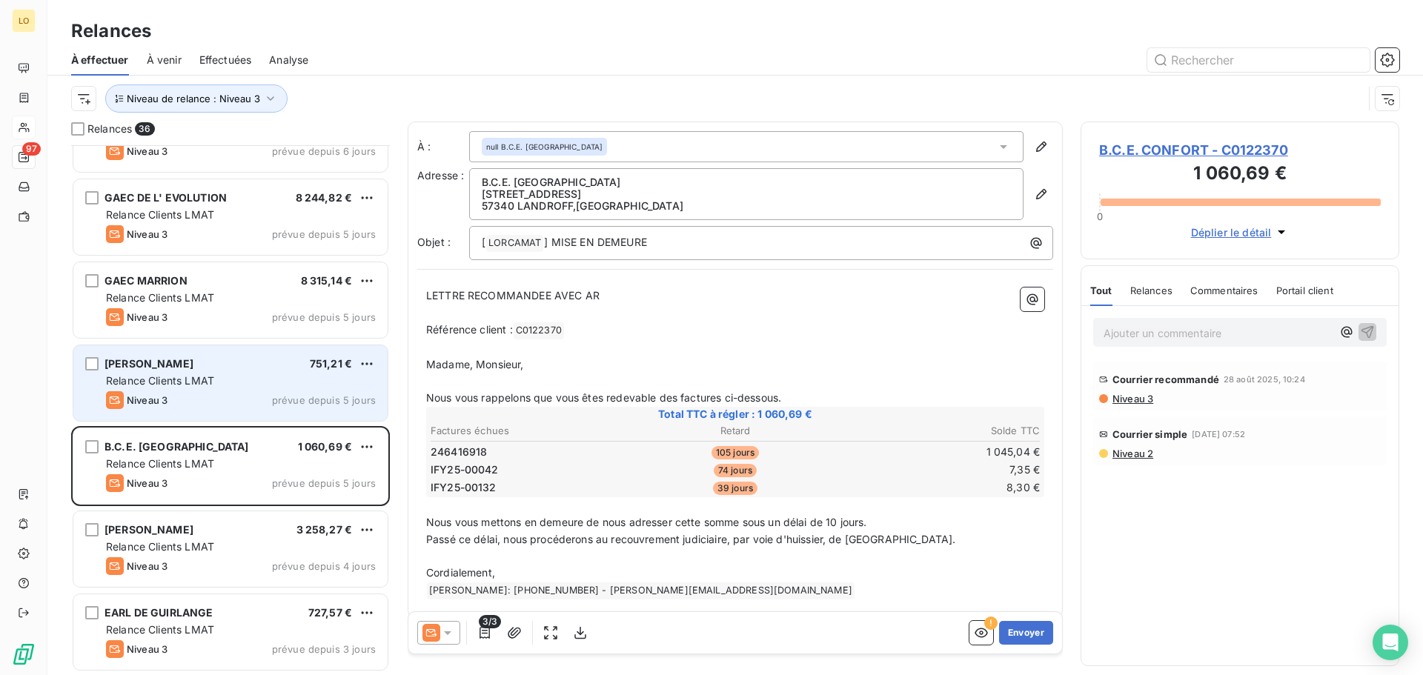
click at [205, 404] on div "Niveau 3 prévue depuis 5 jours" at bounding box center [241, 400] width 270 height 18
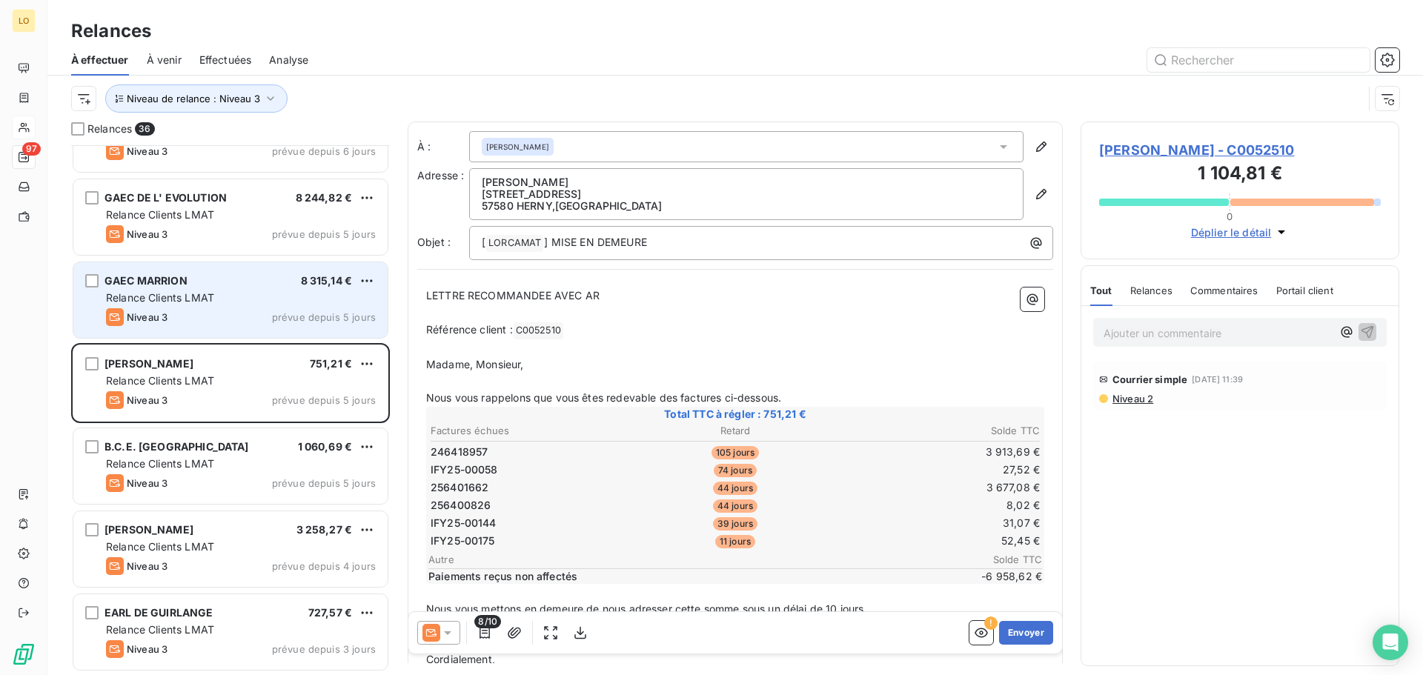
click at [223, 302] on div "Relance Clients LMAT" at bounding box center [241, 297] width 270 height 15
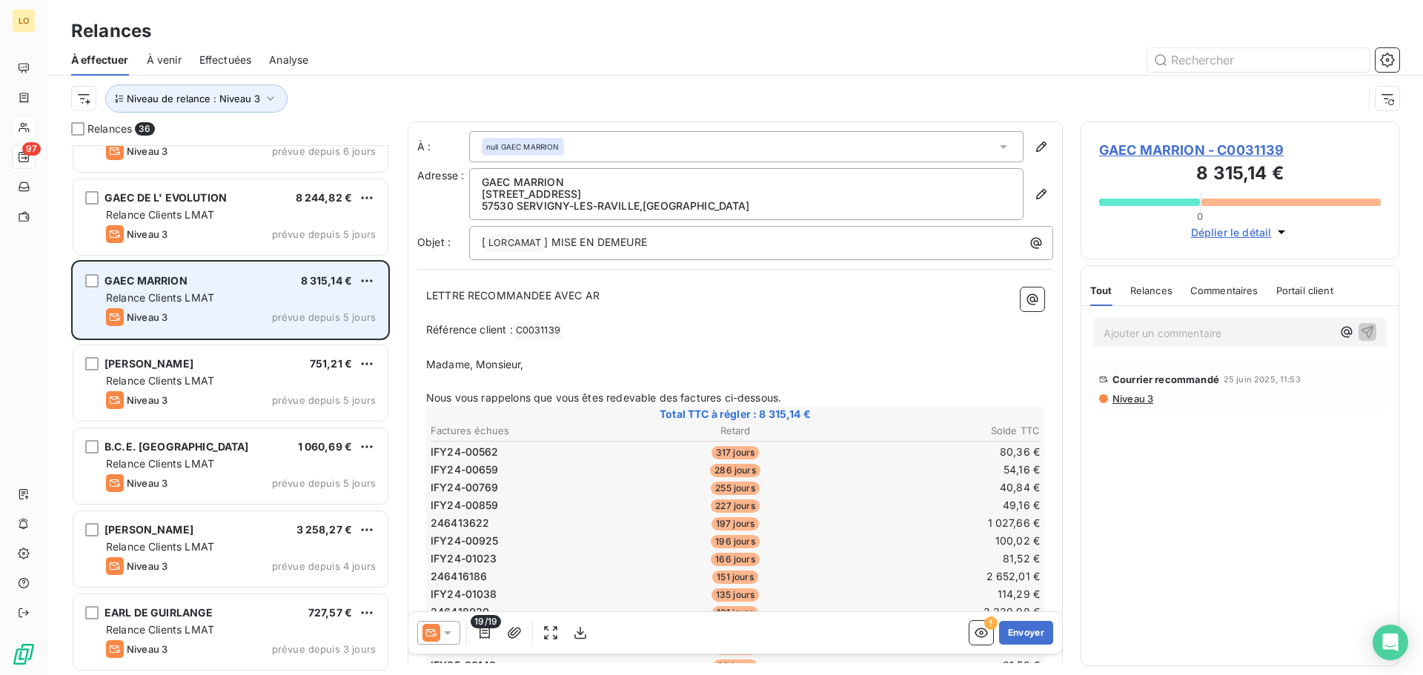
scroll to position [2385, 0]
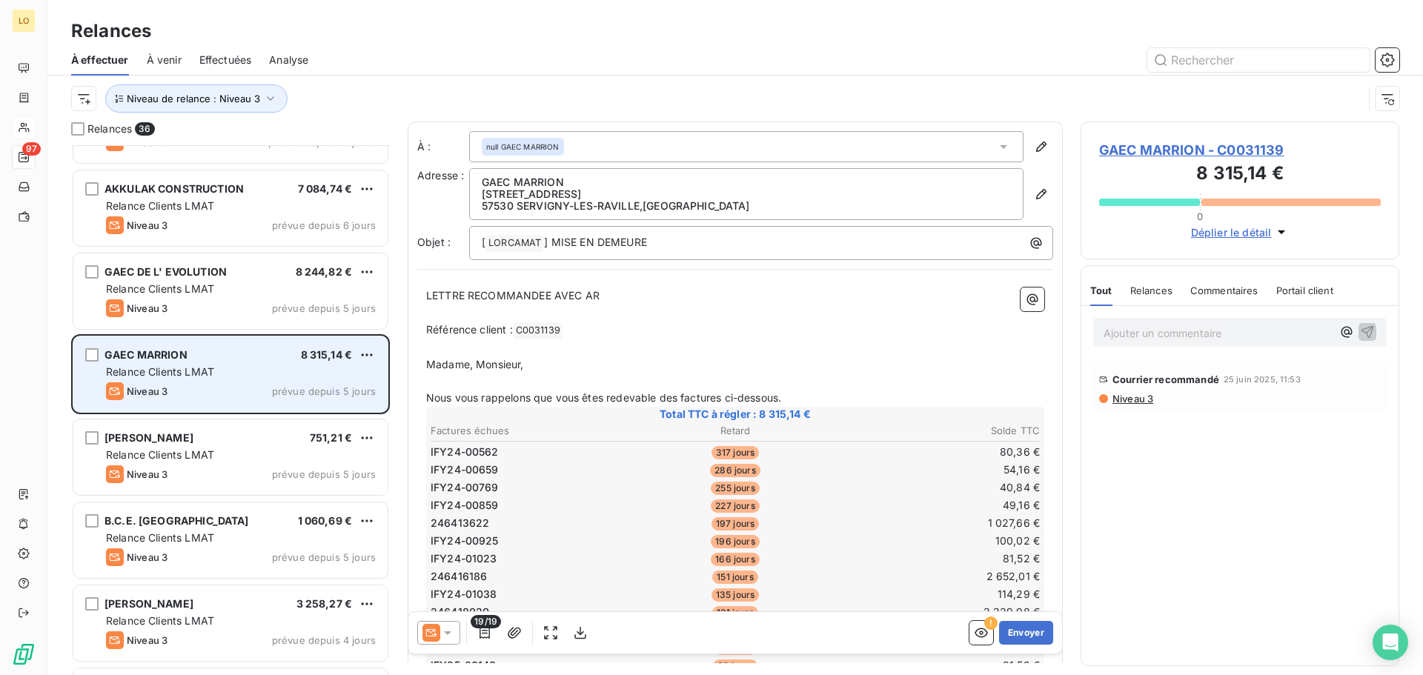
click at [223, 302] on div "Niveau 3 prévue depuis 5 jours" at bounding box center [241, 308] width 270 height 18
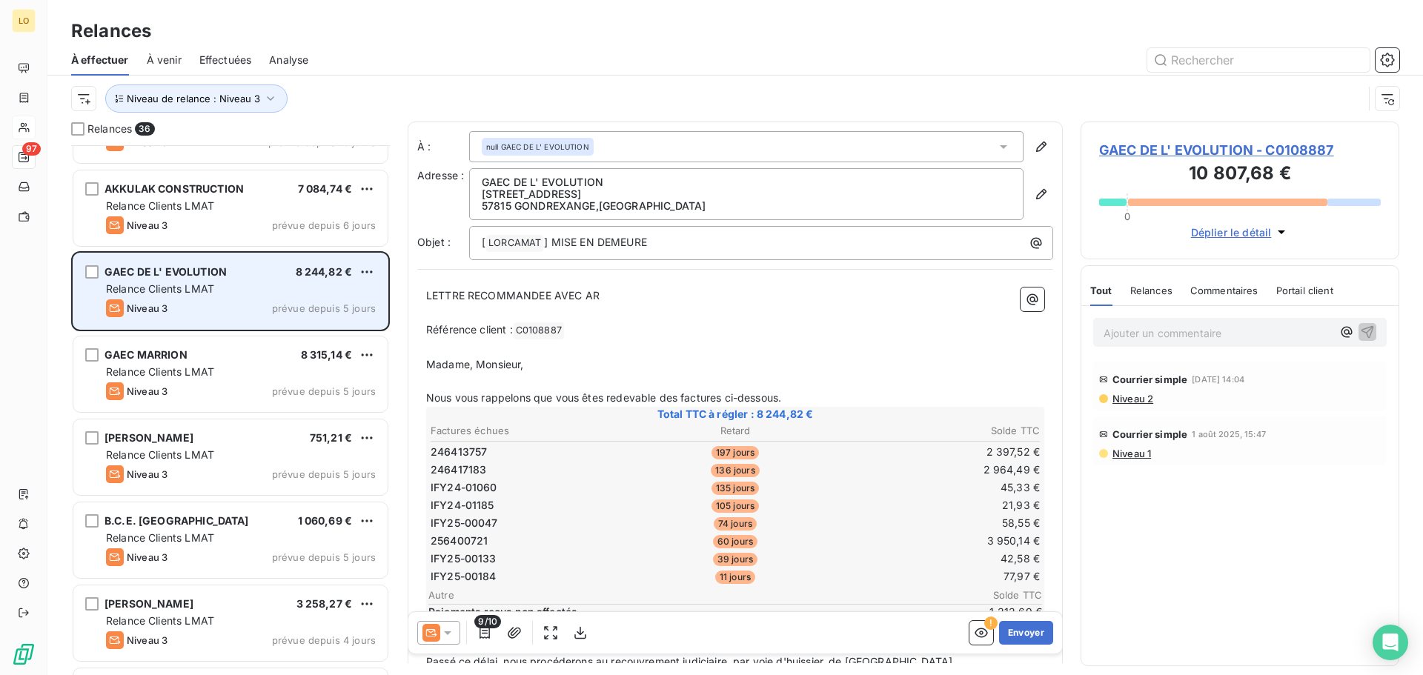
scroll to position [2311, 0]
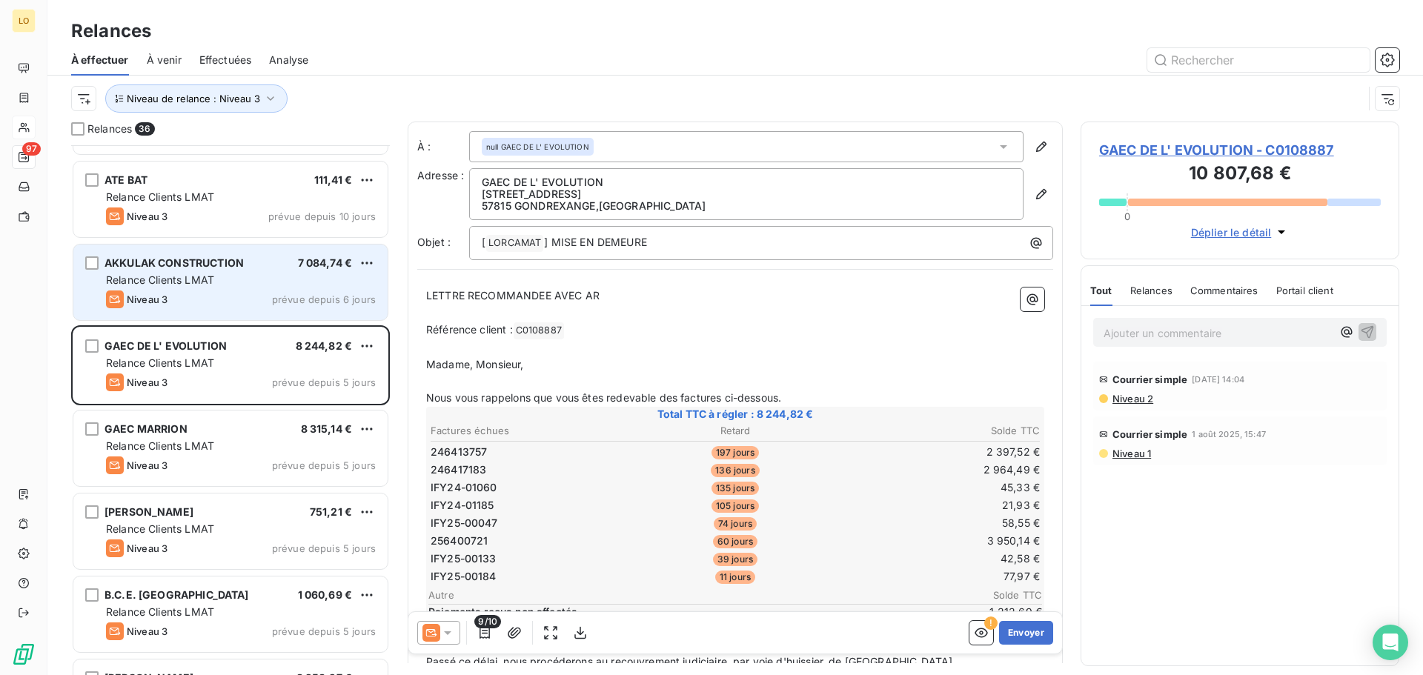
click at [228, 293] on div "Niveau 3 prévue depuis 6 jours" at bounding box center [241, 299] width 270 height 18
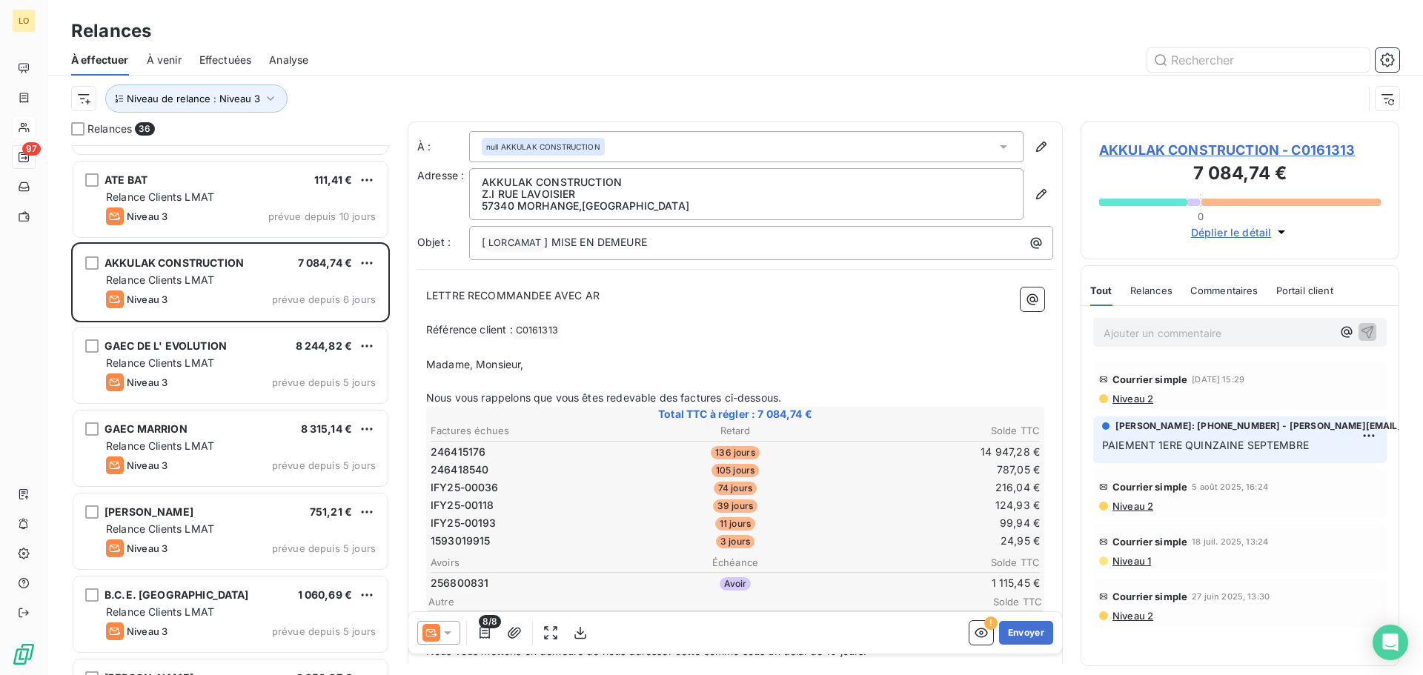
click at [1160, 336] on p "Ajouter un commentaire ﻿" at bounding box center [1217, 333] width 228 height 19
click at [1362, 332] on icon "button" at bounding box center [1367, 331] width 15 height 15
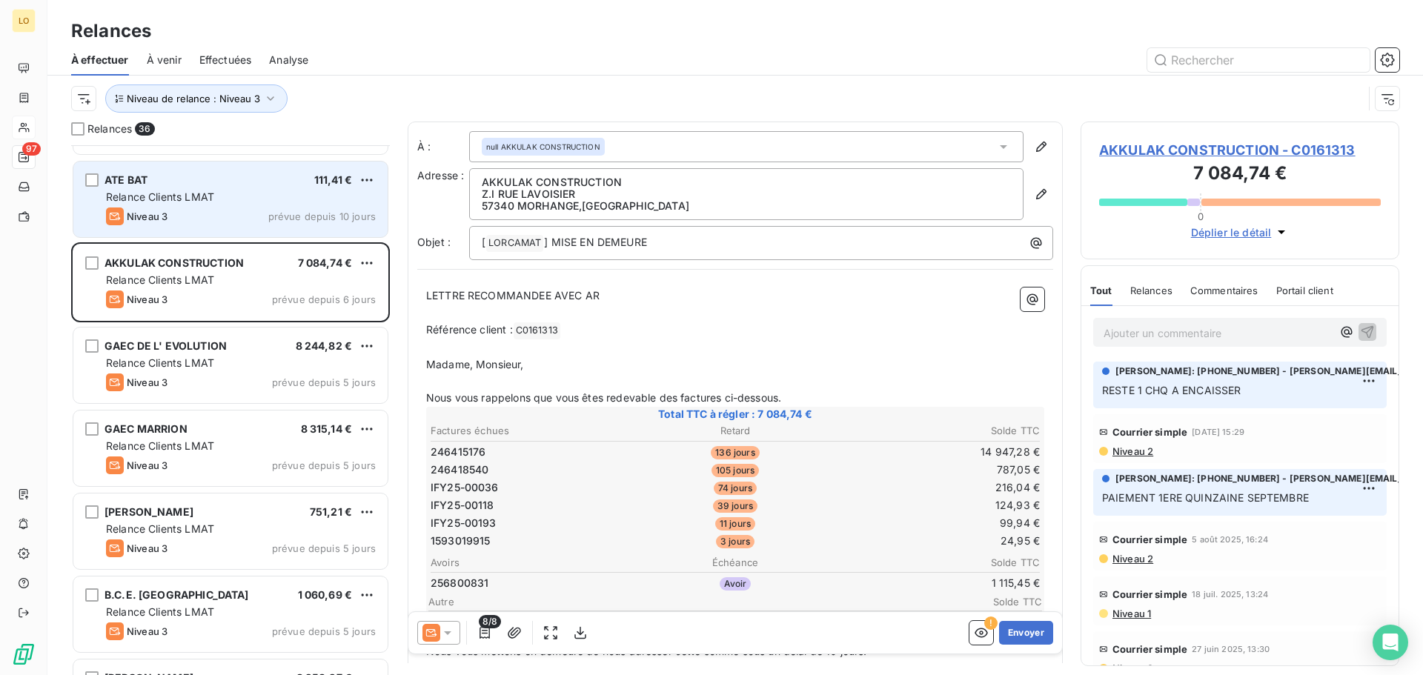
click at [252, 209] on div "Niveau 3 prévue depuis 10 jours" at bounding box center [241, 216] width 270 height 18
